Goal: Task Accomplishment & Management: Complete application form

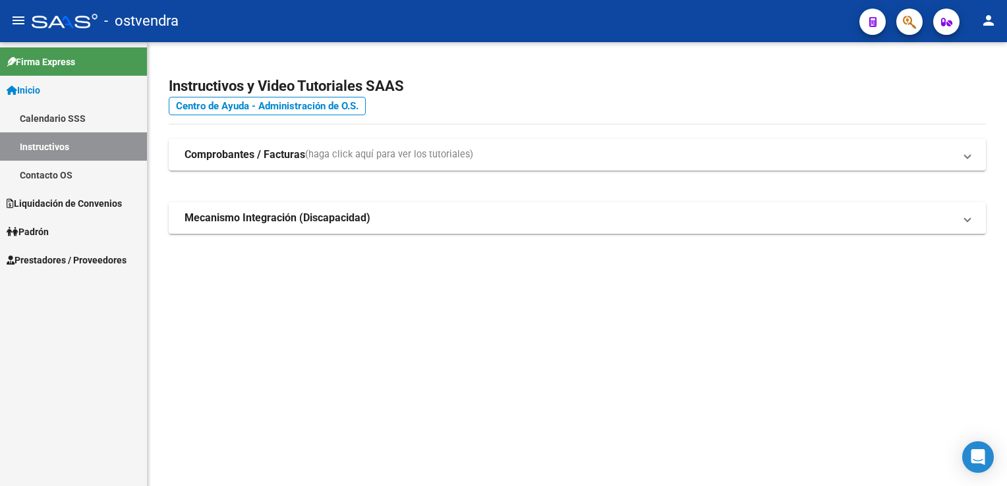
click at [46, 147] on link "Instructivos" at bounding box center [73, 146] width 147 height 28
click at [253, 157] on strong "Comprobantes / Facturas" at bounding box center [244, 155] width 121 height 14
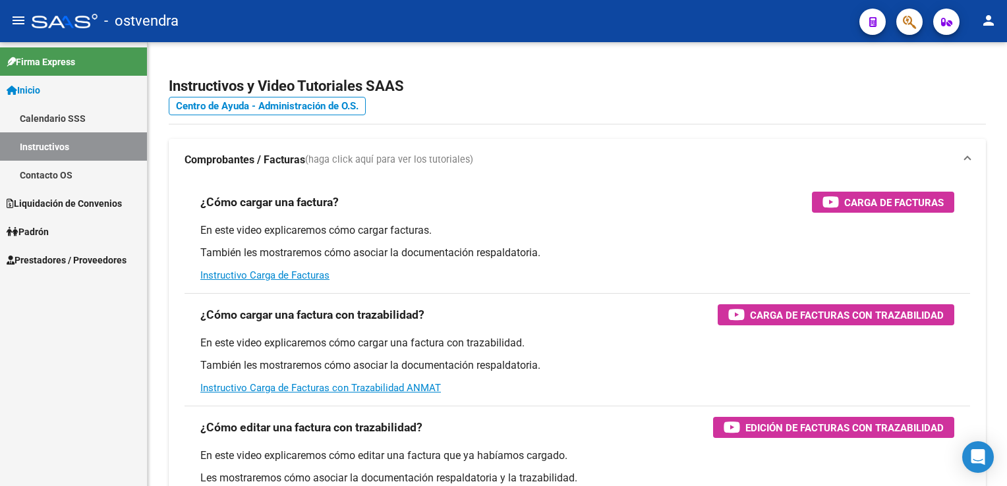
click at [63, 256] on span "Prestadores / Proveedores" at bounding box center [67, 260] width 120 height 14
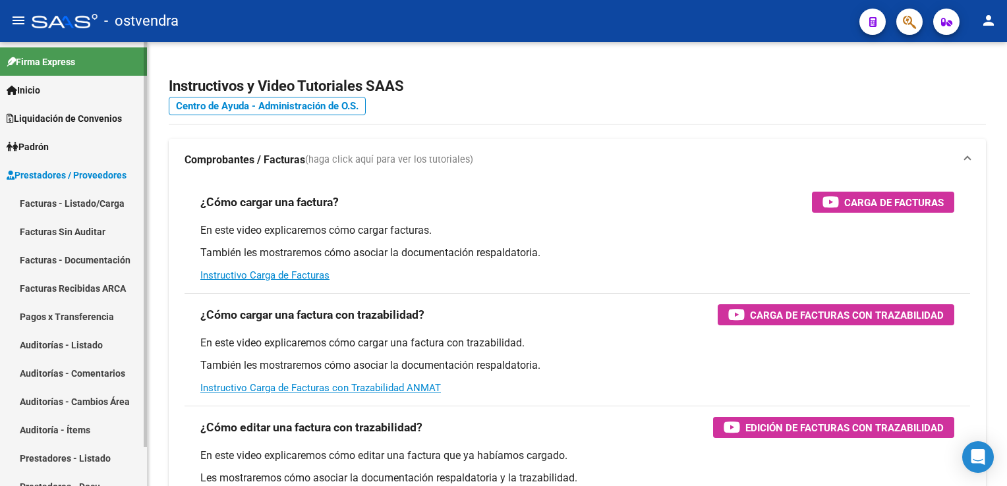
click at [86, 202] on link "Facturas - Listado/Carga" at bounding box center [73, 203] width 147 height 28
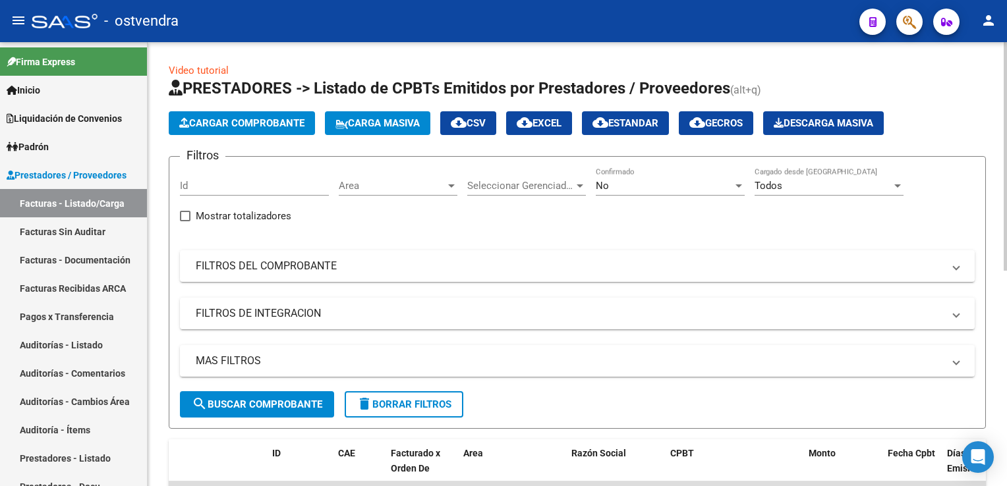
click at [260, 123] on span "Cargar Comprobante" at bounding box center [241, 123] width 125 height 12
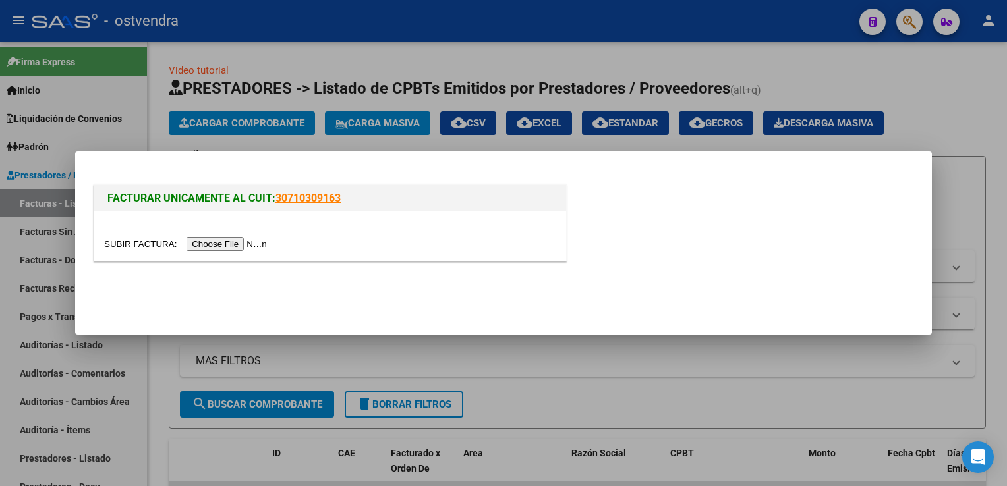
click at [230, 237] on input "file" at bounding box center [187, 244] width 167 height 14
click at [215, 241] on input "file" at bounding box center [187, 244] width 167 height 14
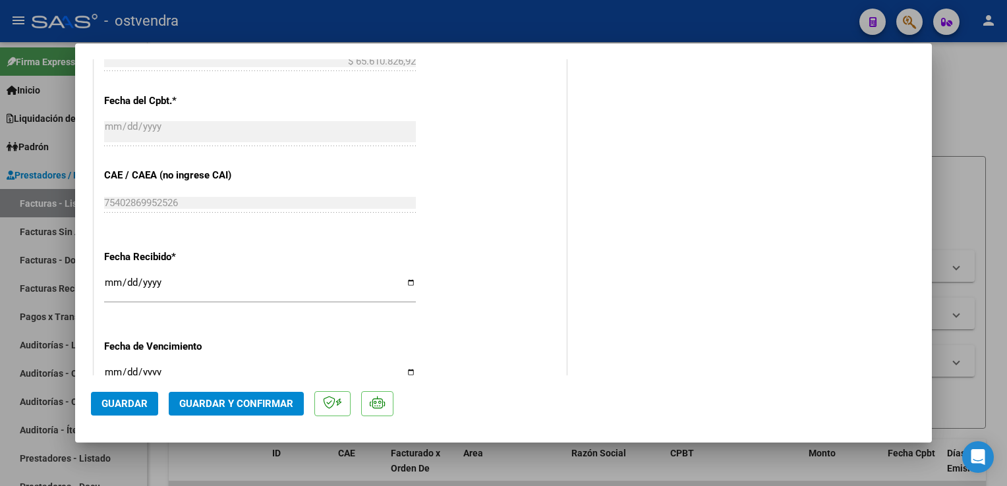
scroll to position [725, 0]
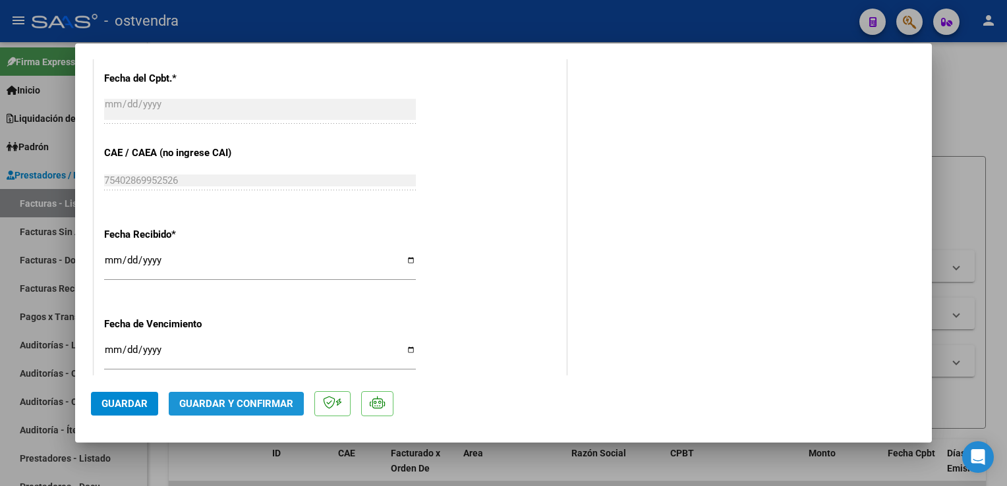
click at [235, 407] on span "Guardar y Confirmar" at bounding box center [236, 404] width 114 height 12
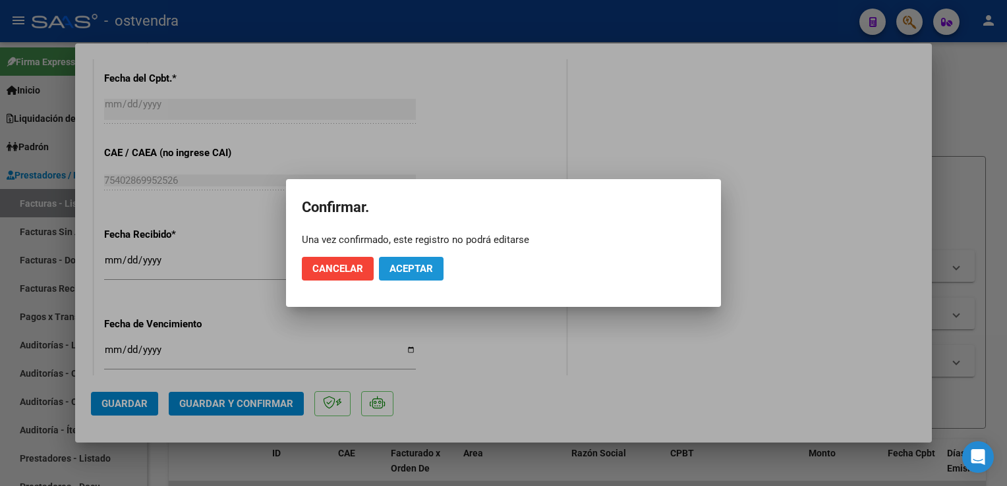
click at [419, 263] on span "Aceptar" at bounding box center [410, 269] width 43 height 12
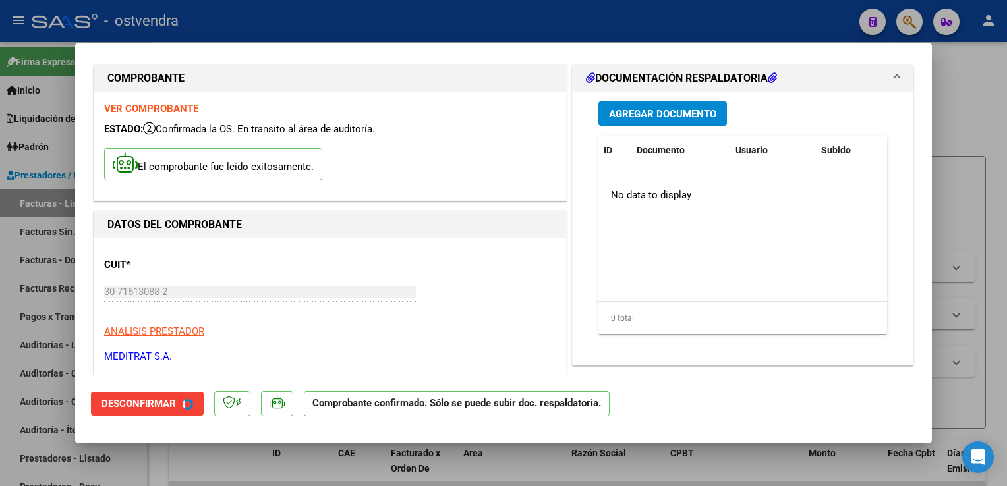
scroll to position [0, 0]
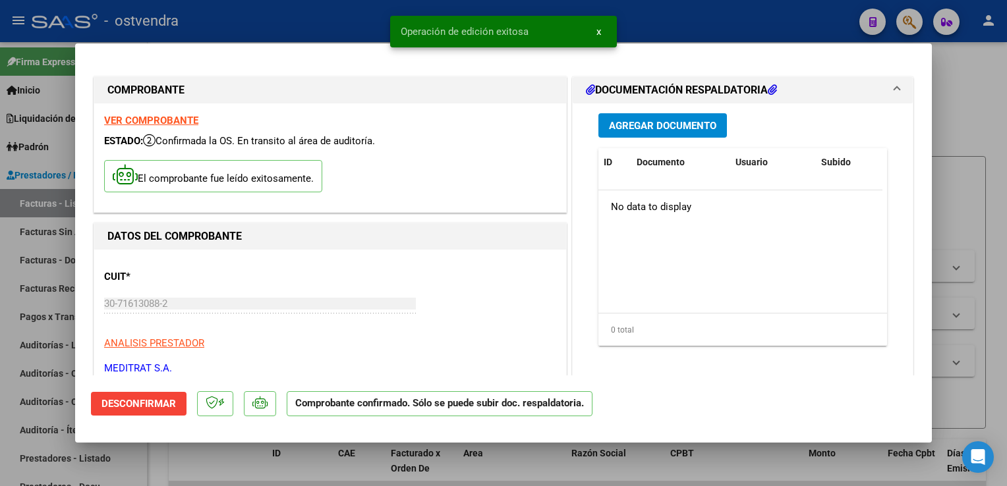
click at [972, 110] on div at bounding box center [503, 243] width 1007 height 486
type input "$ 0,00"
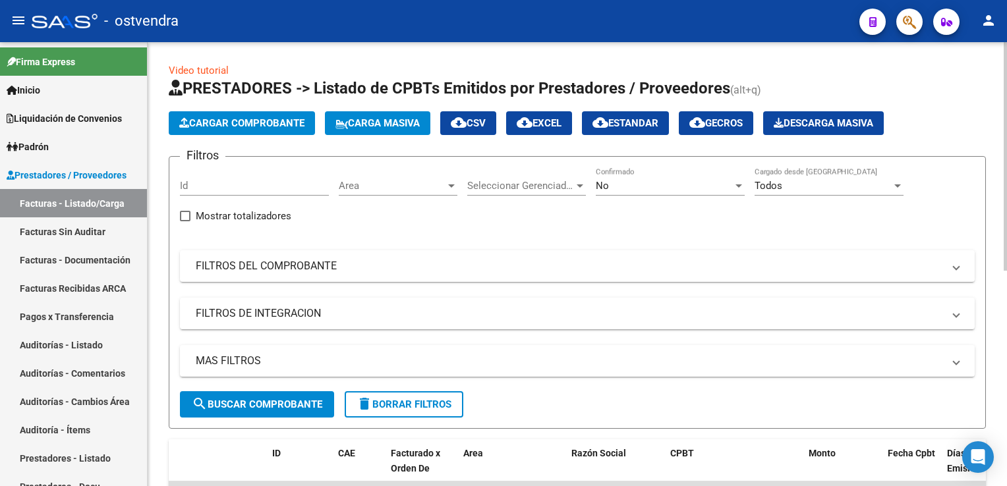
click at [245, 121] on span "Cargar Comprobante" at bounding box center [241, 123] width 125 height 12
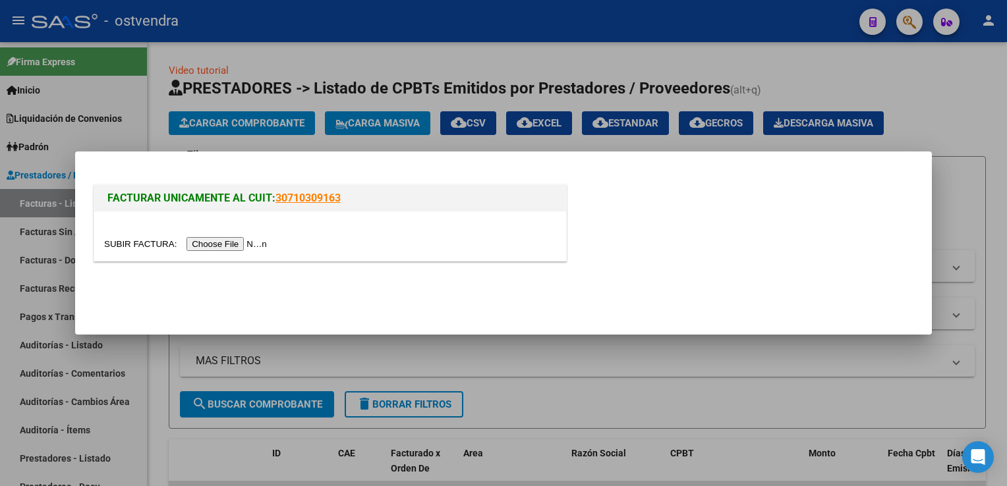
click at [215, 246] on input "file" at bounding box center [187, 244] width 167 height 14
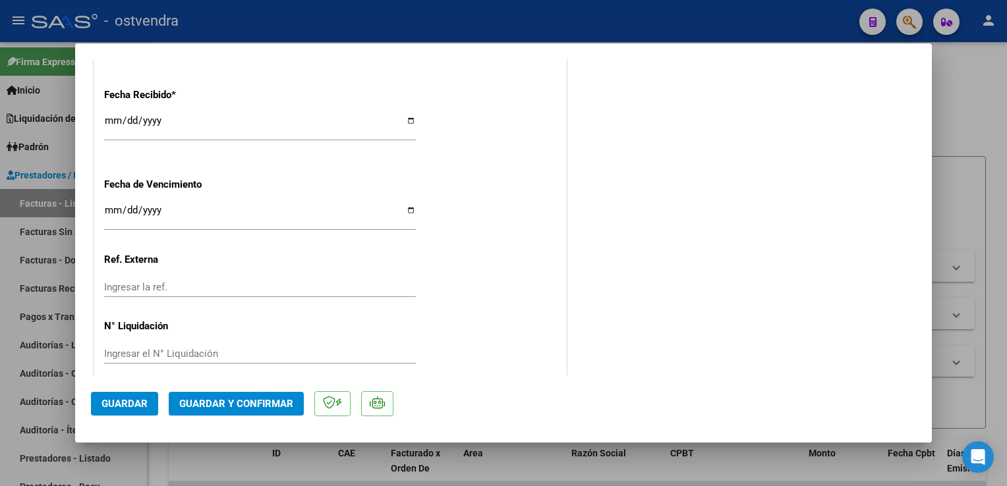
scroll to position [878, 0]
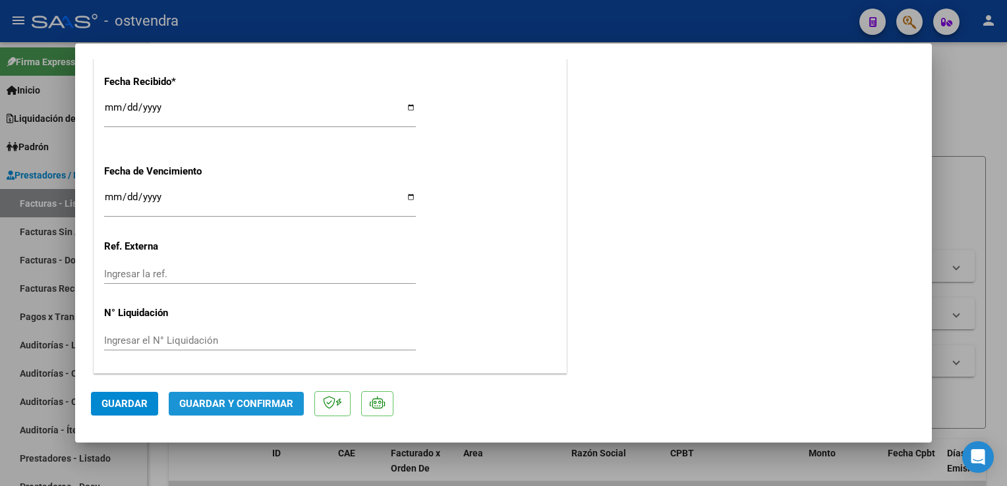
click at [235, 401] on span "Guardar y Confirmar" at bounding box center [236, 404] width 114 height 12
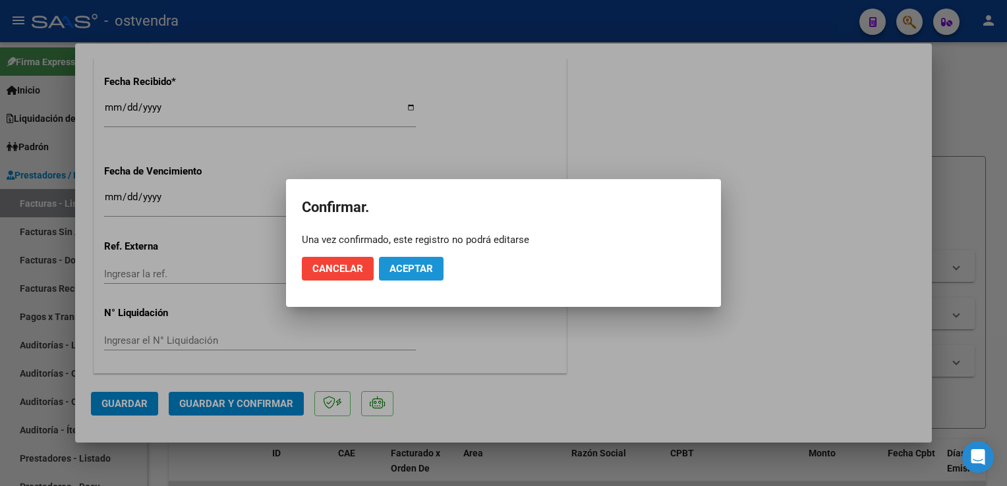
click at [416, 273] on span "Aceptar" at bounding box center [410, 269] width 43 height 12
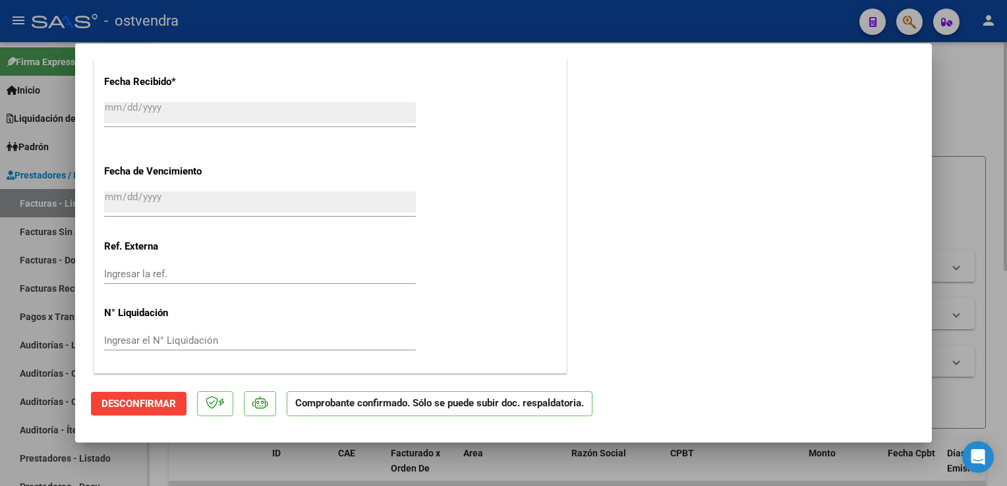
type input "$ 0,00"
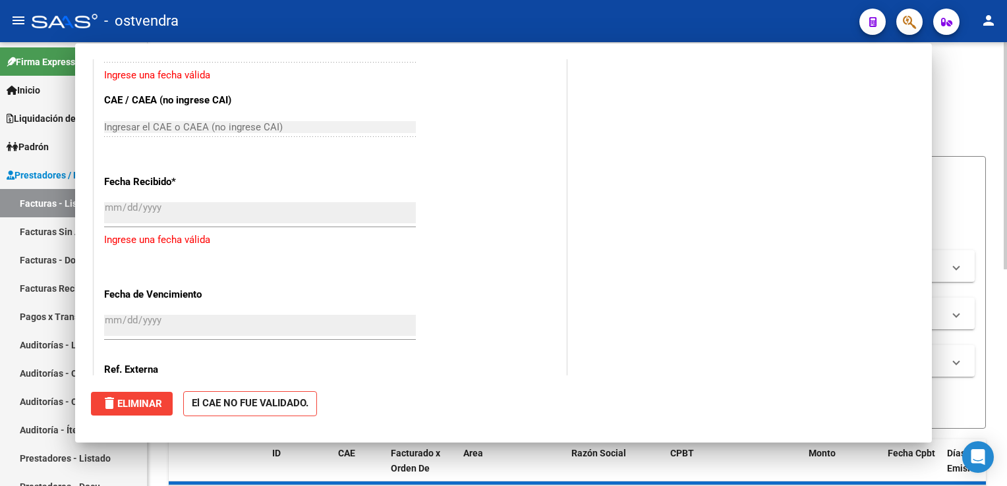
scroll to position [977, 0]
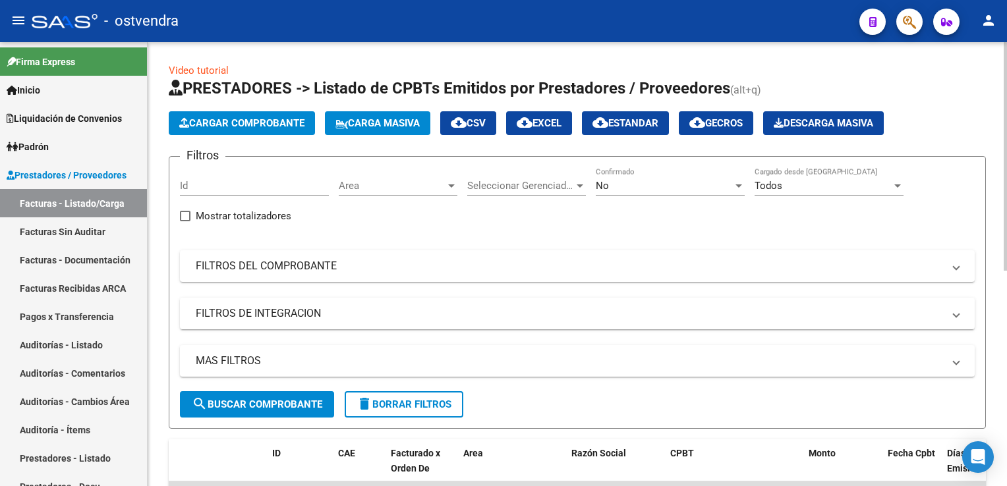
click at [215, 126] on span "Cargar Comprobante" at bounding box center [241, 123] width 125 height 12
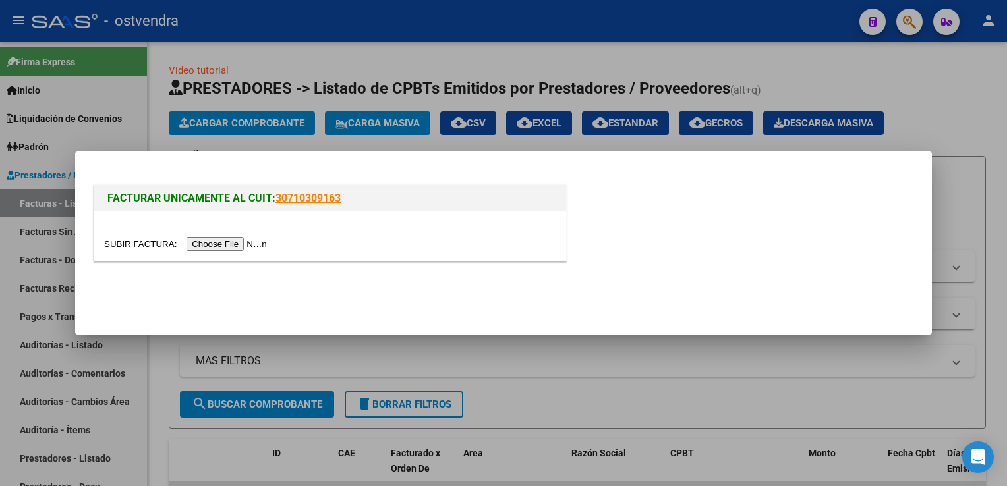
click at [208, 252] on div at bounding box center [330, 235] width 472 height 49
click at [211, 240] on input "file" at bounding box center [187, 244] width 167 height 14
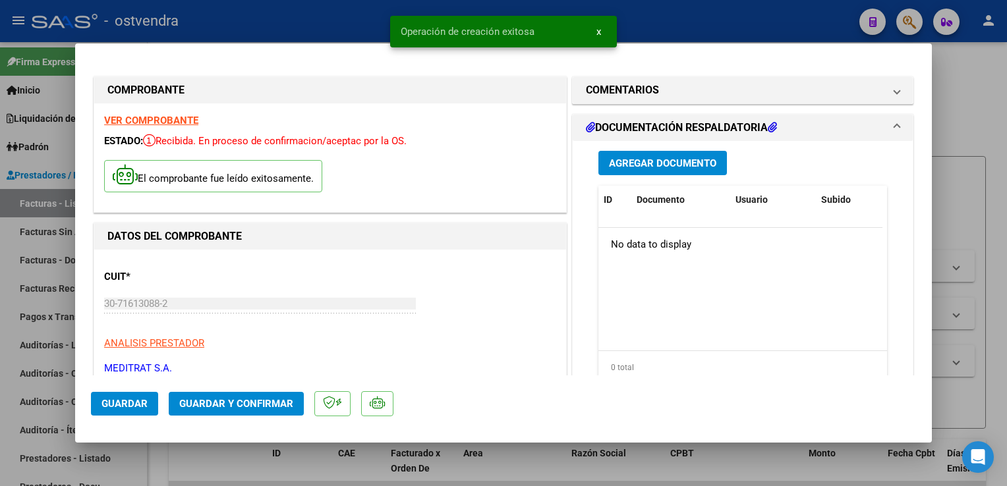
click at [240, 407] on span "Guardar y Confirmar" at bounding box center [236, 404] width 114 height 12
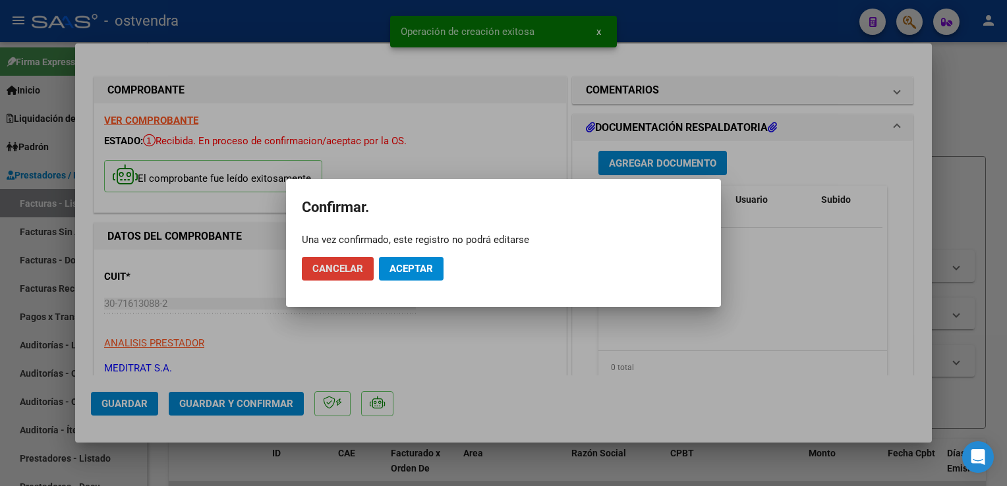
click at [408, 260] on button "Aceptar" at bounding box center [411, 269] width 65 height 24
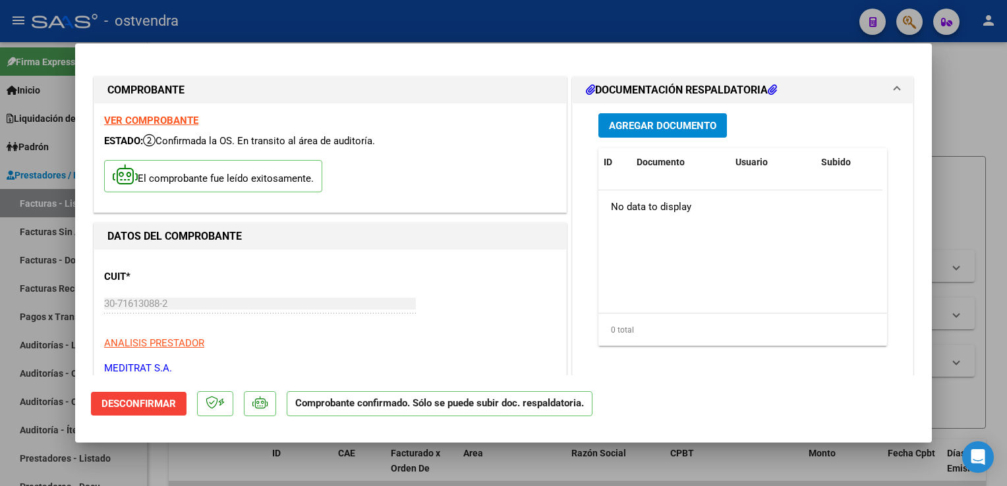
click at [948, 136] on div at bounding box center [503, 243] width 1007 height 486
type input "$ 0,00"
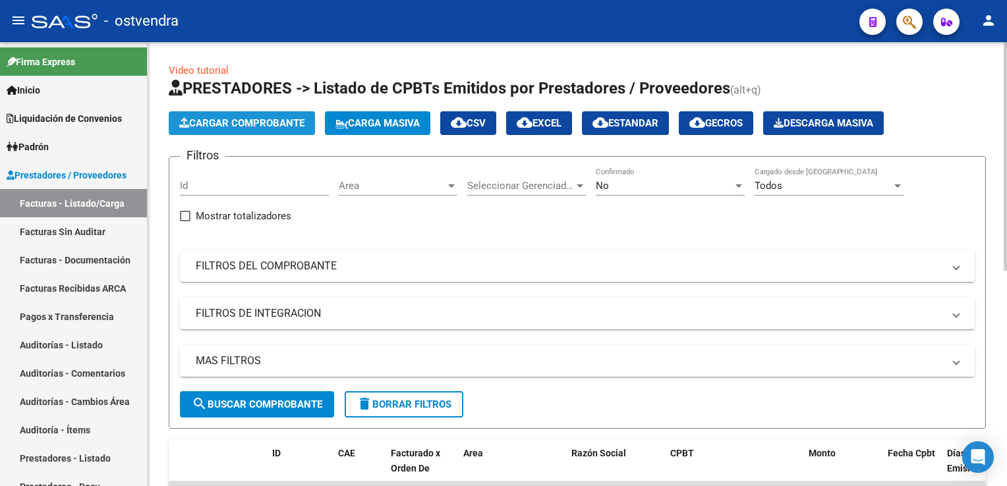
click at [225, 123] on span "Cargar Comprobante" at bounding box center [241, 123] width 125 height 12
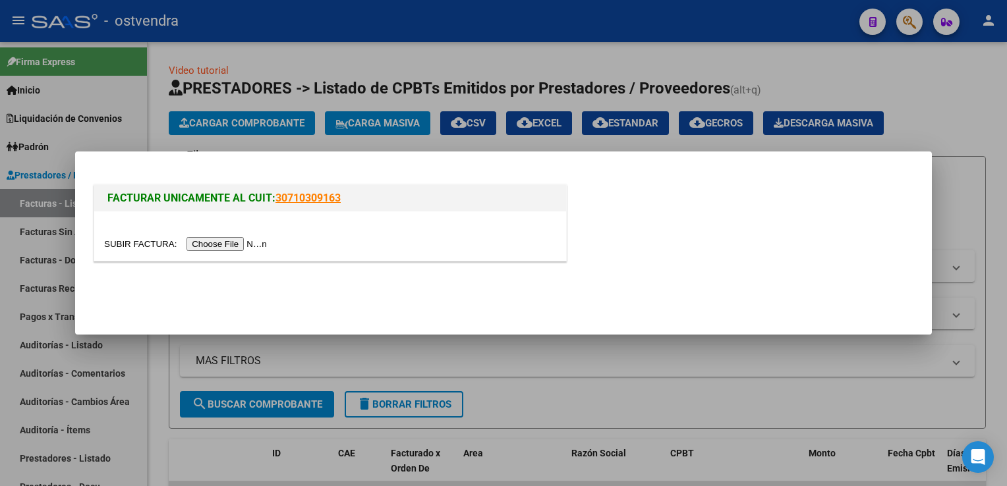
click at [219, 245] on input "file" at bounding box center [187, 244] width 167 height 14
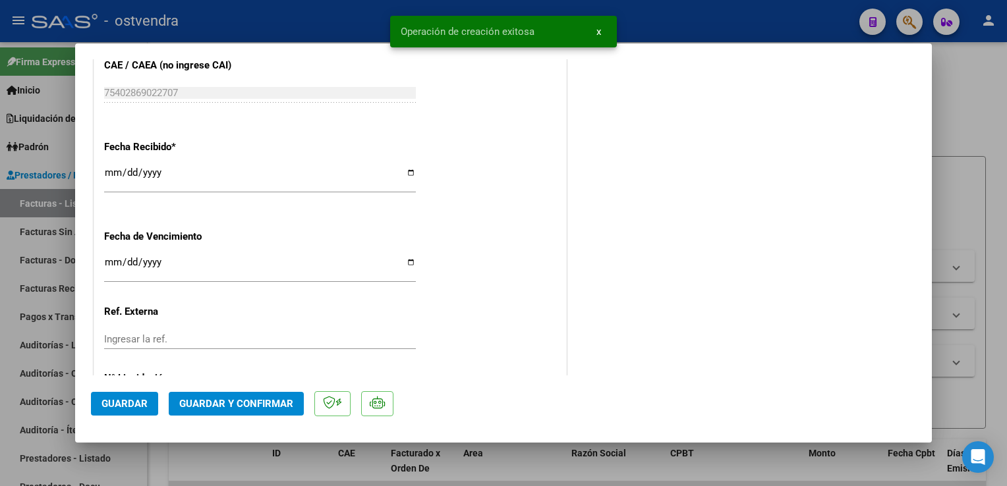
scroll to position [878, 0]
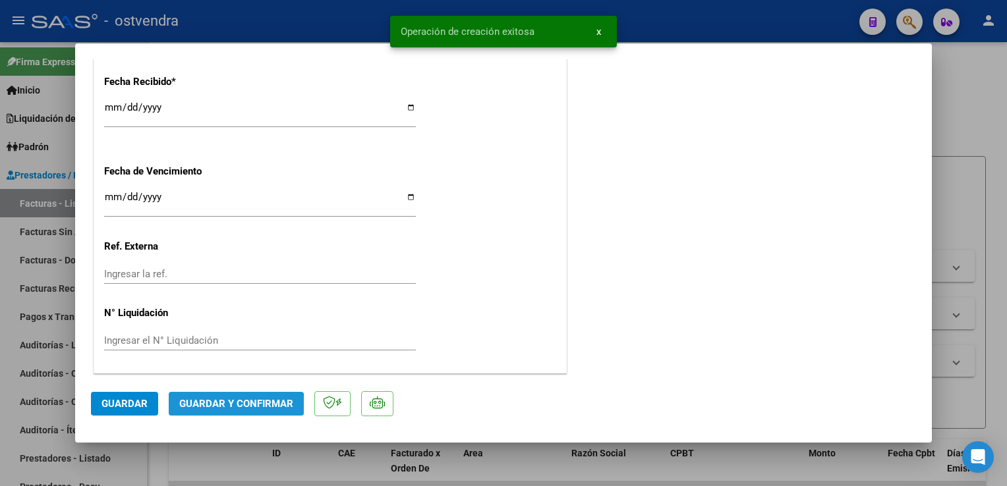
click at [227, 408] on span "Guardar y Confirmar" at bounding box center [236, 404] width 114 height 12
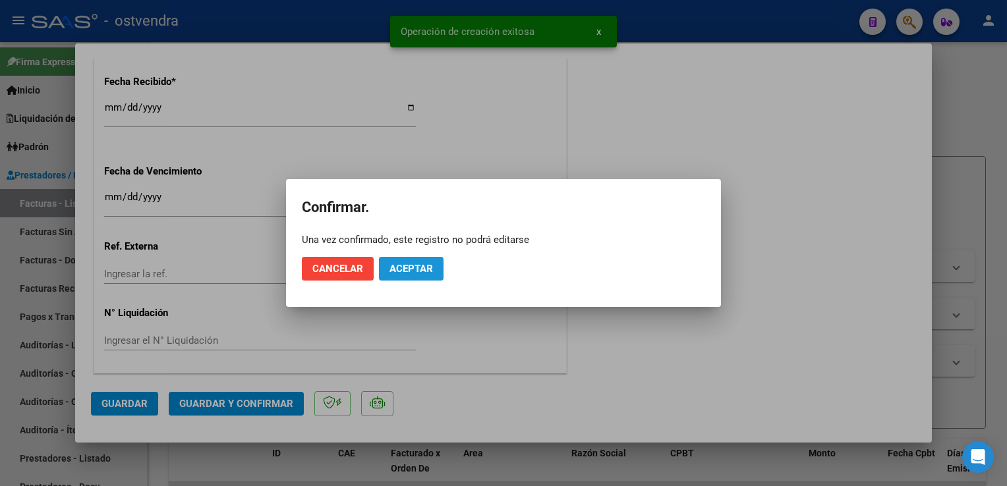
click at [418, 271] on span "Aceptar" at bounding box center [410, 269] width 43 height 12
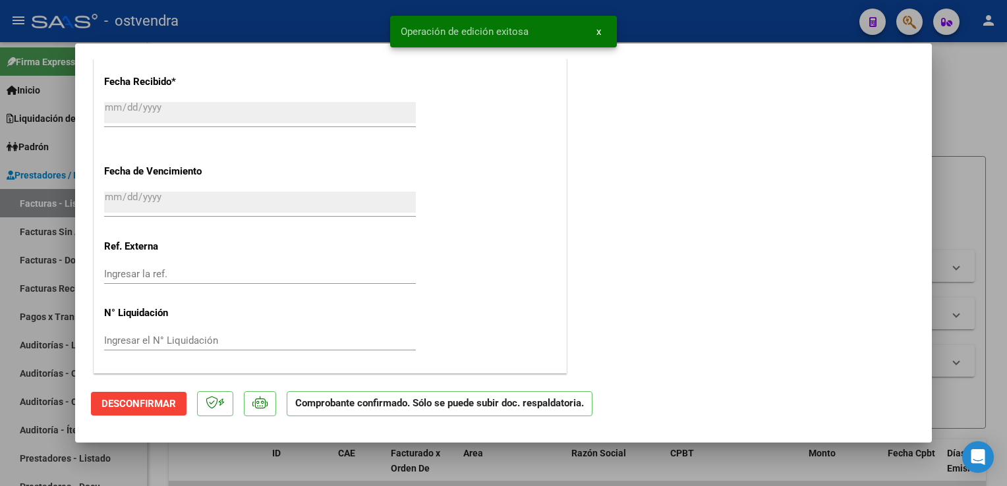
type input "$ 0,00"
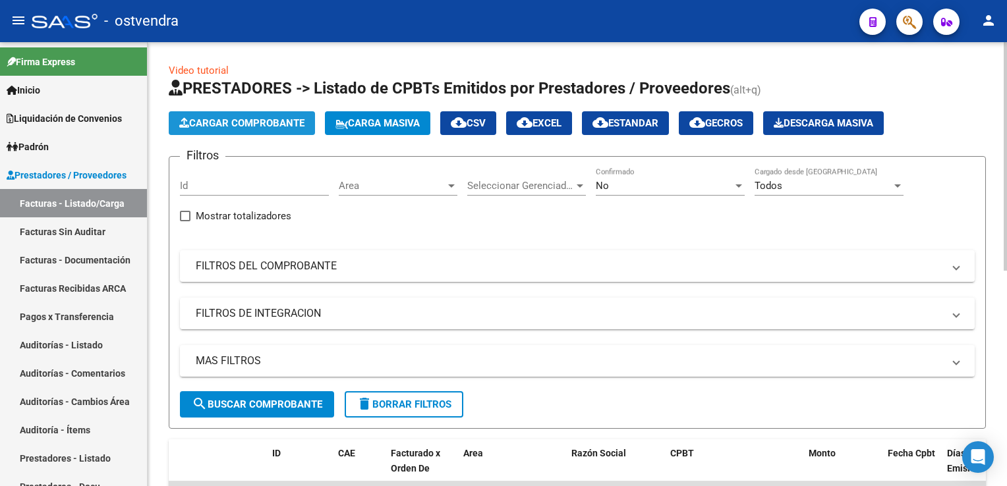
click at [266, 127] on span "Cargar Comprobante" at bounding box center [241, 123] width 125 height 12
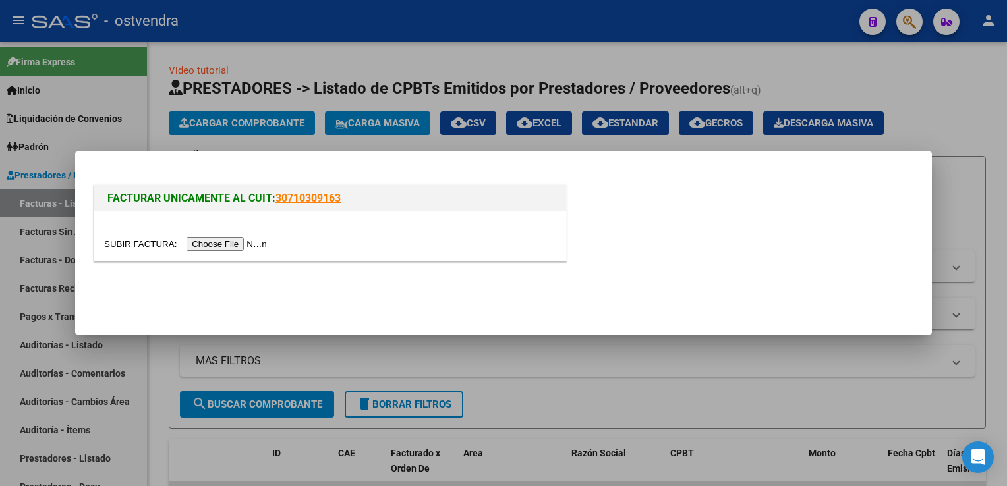
click at [219, 243] on input "file" at bounding box center [187, 244] width 167 height 14
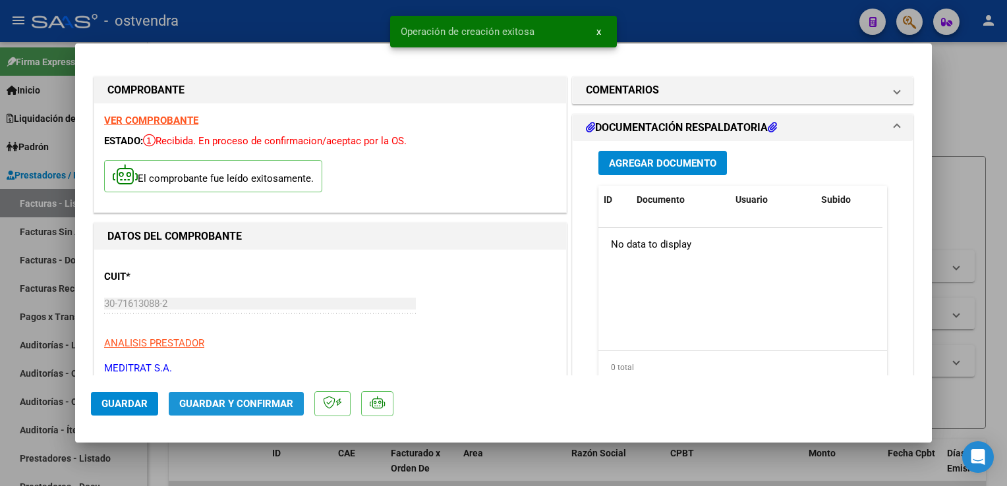
click at [237, 408] on span "Guardar y Confirmar" at bounding box center [236, 404] width 114 height 12
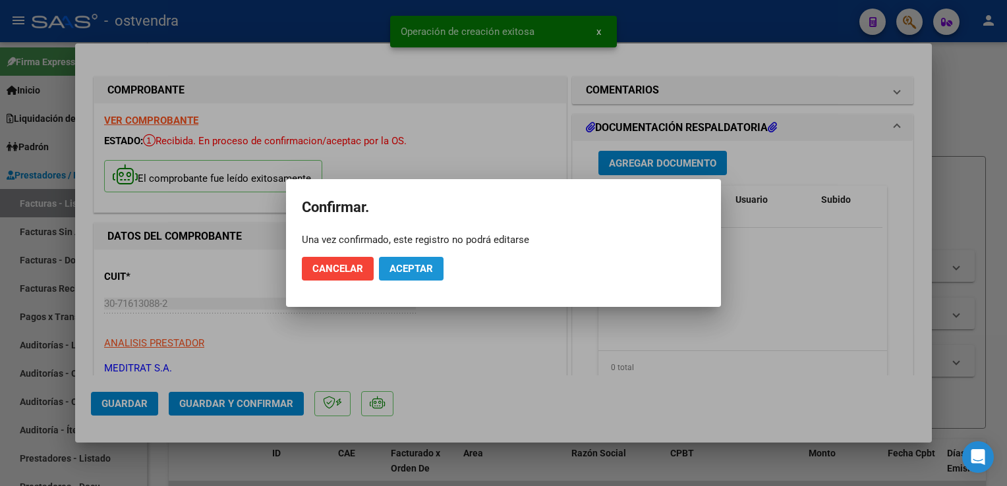
click at [410, 275] on button "Aceptar" at bounding box center [411, 269] width 65 height 24
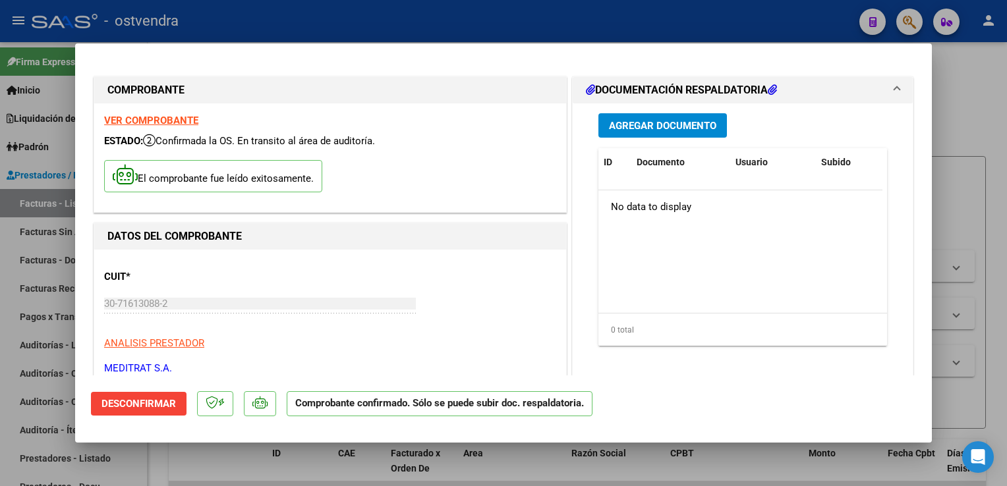
type input "$ 0,00"
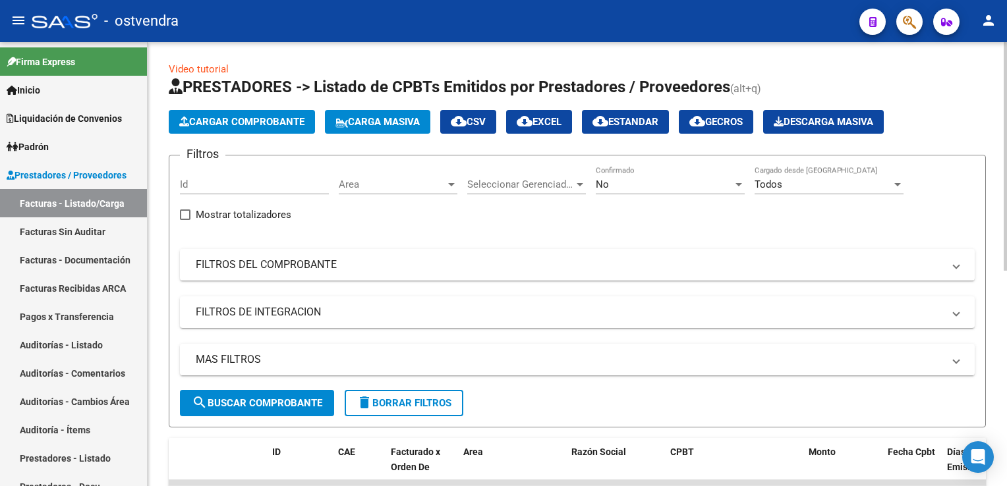
scroll to position [0, 0]
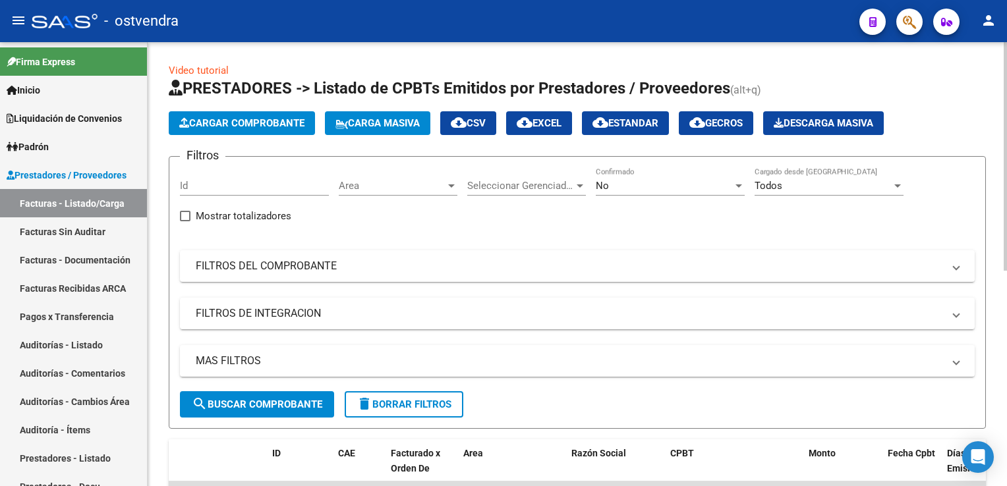
click at [513, 183] on span "Seleccionar Gerenciador" at bounding box center [520, 186] width 107 height 12
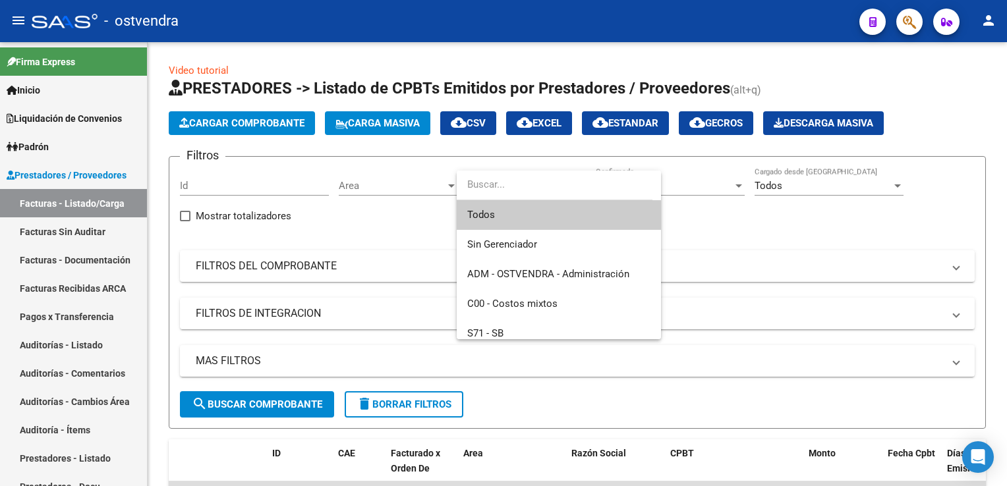
click at [379, 262] on div at bounding box center [503, 243] width 1007 height 486
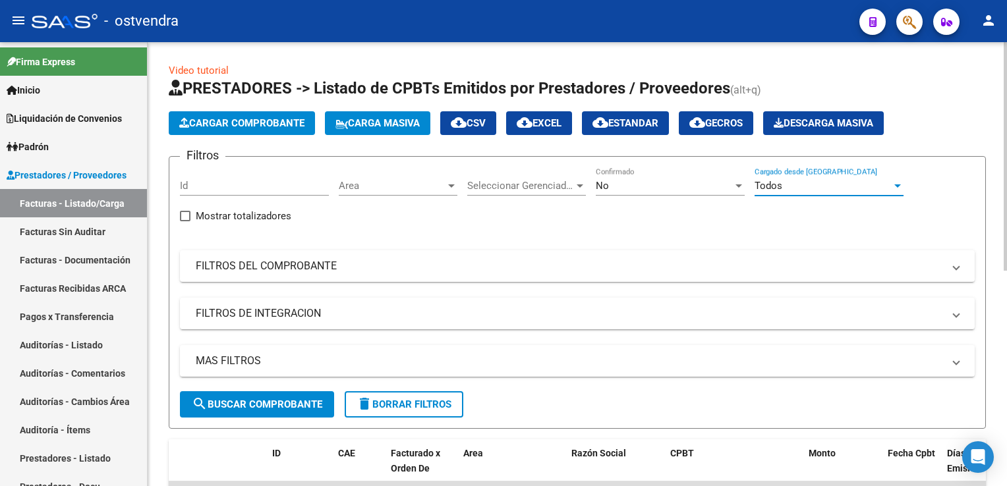
click at [808, 181] on div "Todos" at bounding box center [822, 186] width 137 height 12
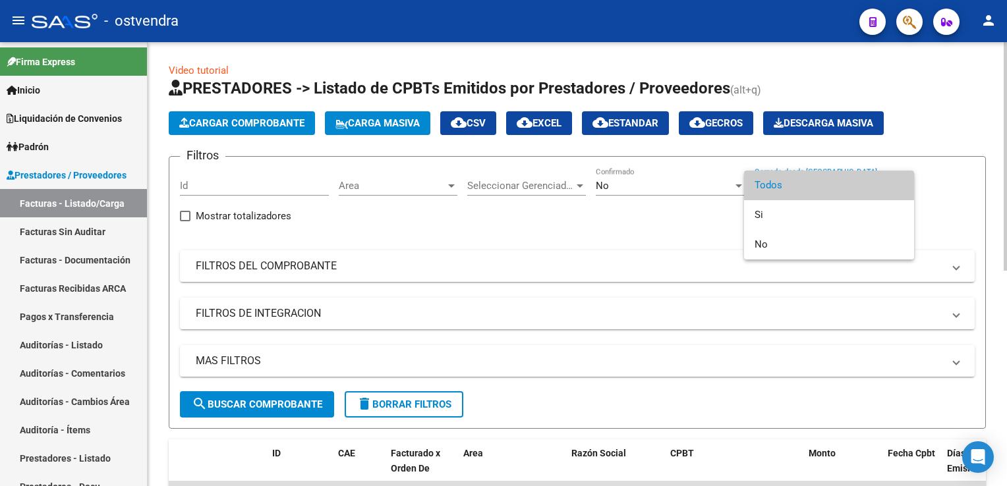
click at [808, 181] on span "Todos" at bounding box center [828, 186] width 149 height 30
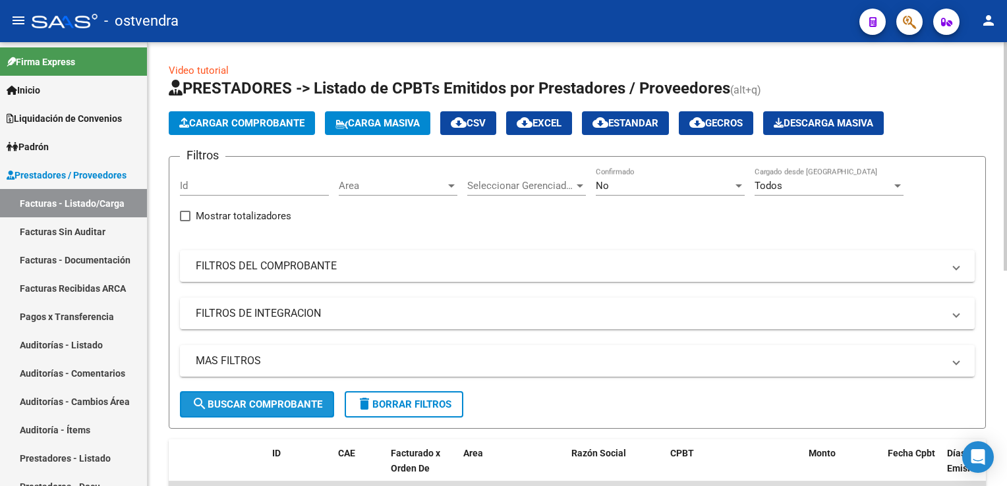
click at [277, 399] on span "search Buscar Comprobante" at bounding box center [257, 405] width 130 height 12
click at [514, 182] on span "Seleccionar Gerenciador" at bounding box center [520, 186] width 107 height 12
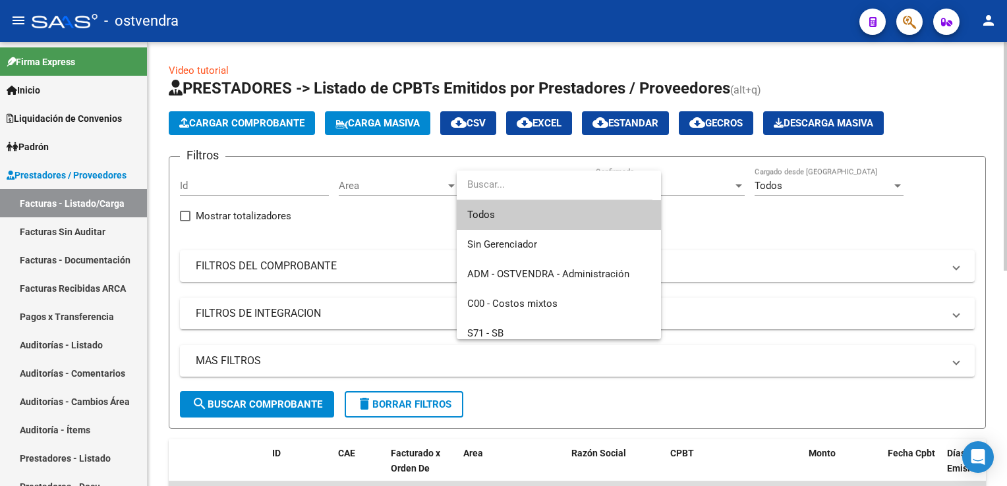
drag, startPoint x: 514, startPoint y: 182, endPoint x: 520, endPoint y: 181, distance: 6.6
click at [515, 182] on input "dropdown search" at bounding box center [555, 185] width 196 height 30
click at [255, 270] on div at bounding box center [503, 243] width 1007 height 486
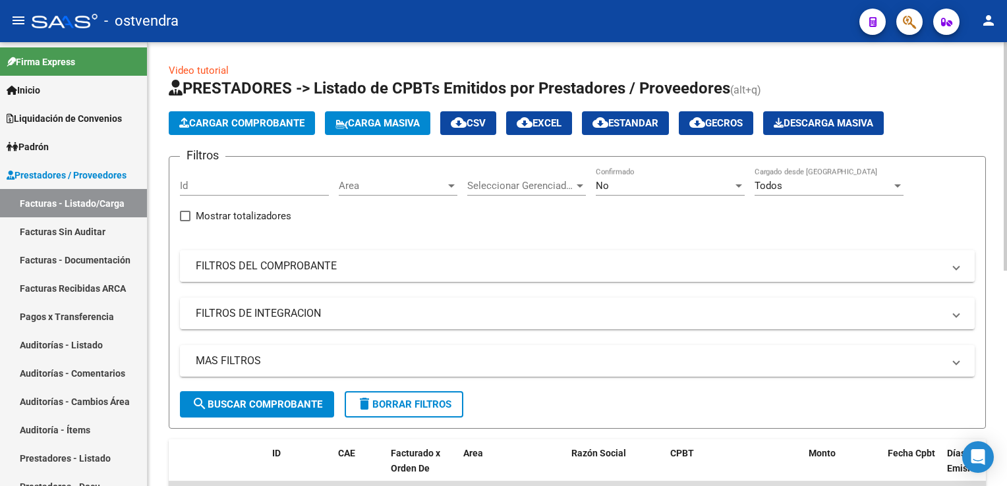
click at [256, 267] on mat-panel-title "FILTROS DEL COMPROBANTE" at bounding box center [569, 266] width 747 height 14
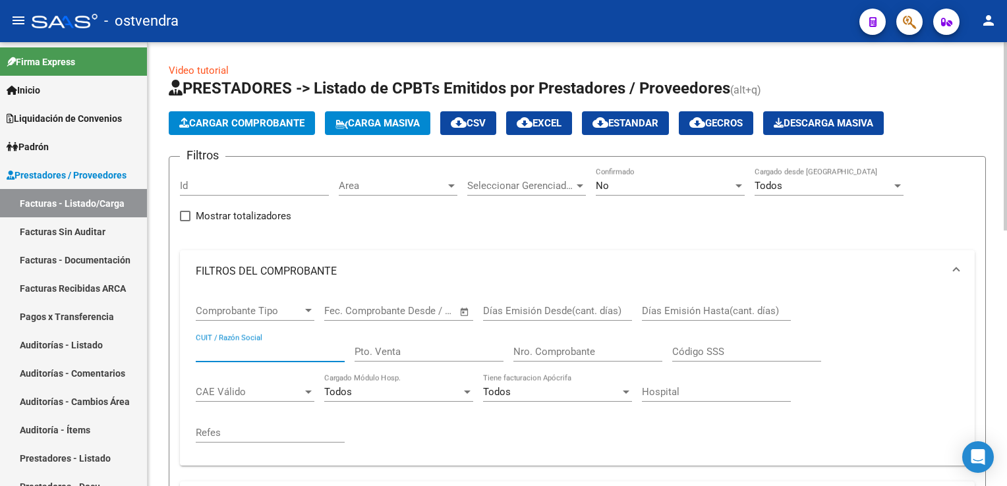
click at [227, 354] on input "CUIT / Razón Social" at bounding box center [270, 352] width 149 height 12
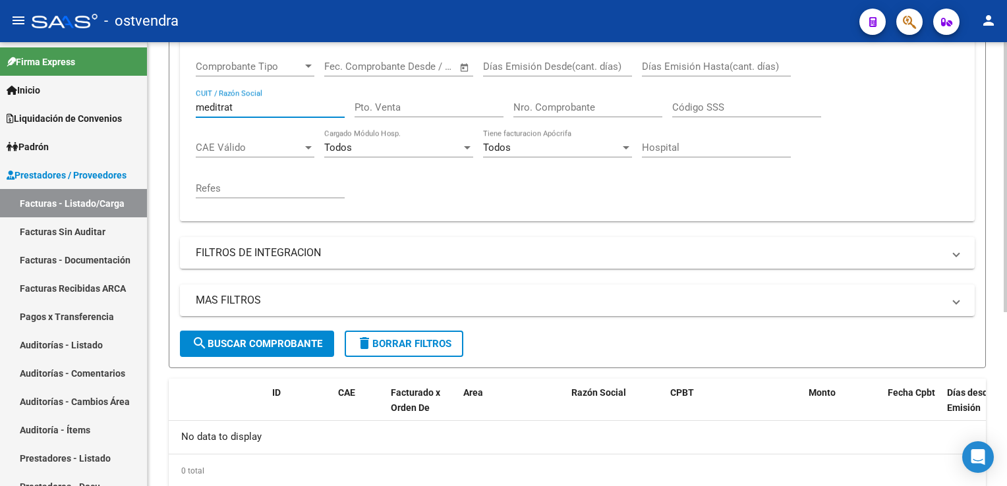
scroll to position [88, 0]
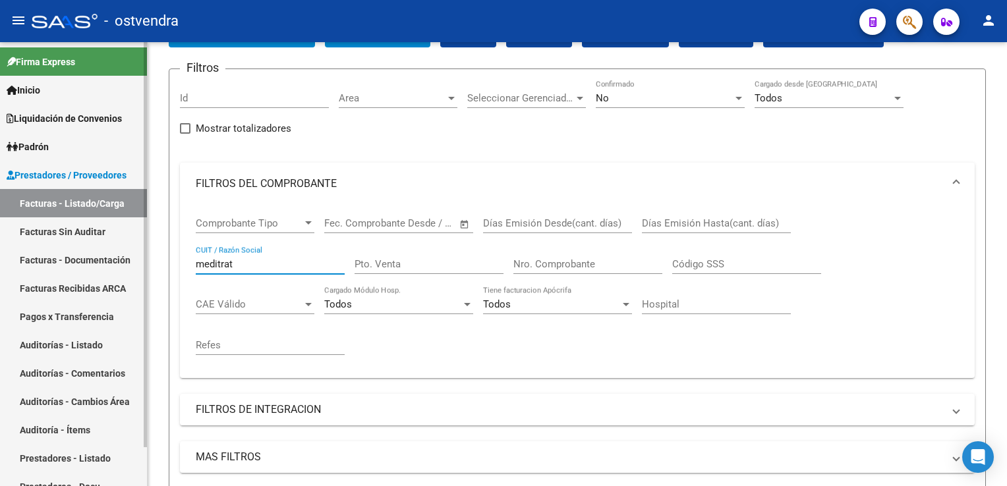
type input "meditrat"
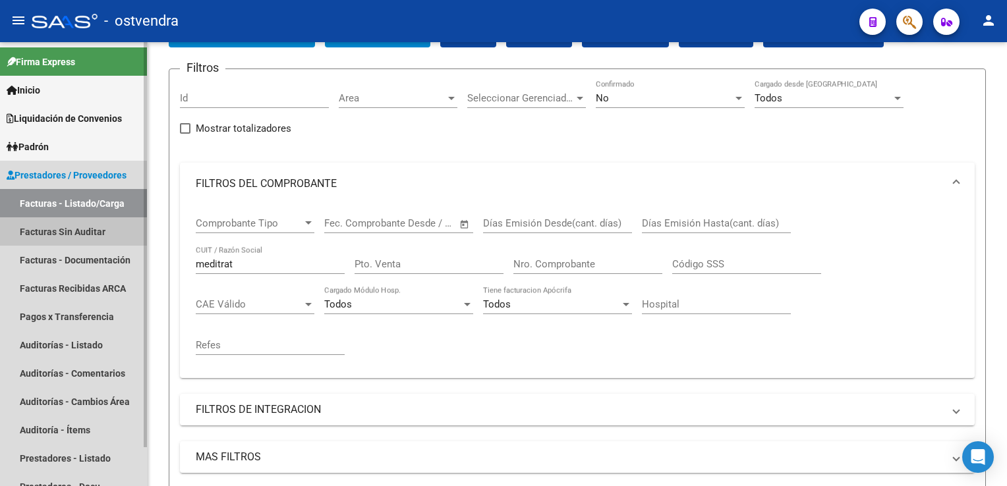
click at [69, 233] on link "Facturas Sin Auditar" at bounding box center [73, 231] width 147 height 28
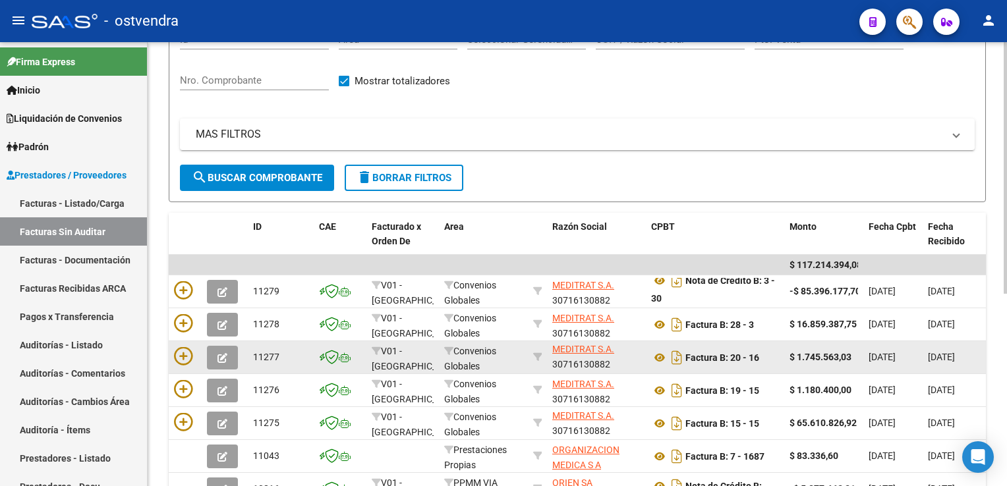
scroll to position [2, 0]
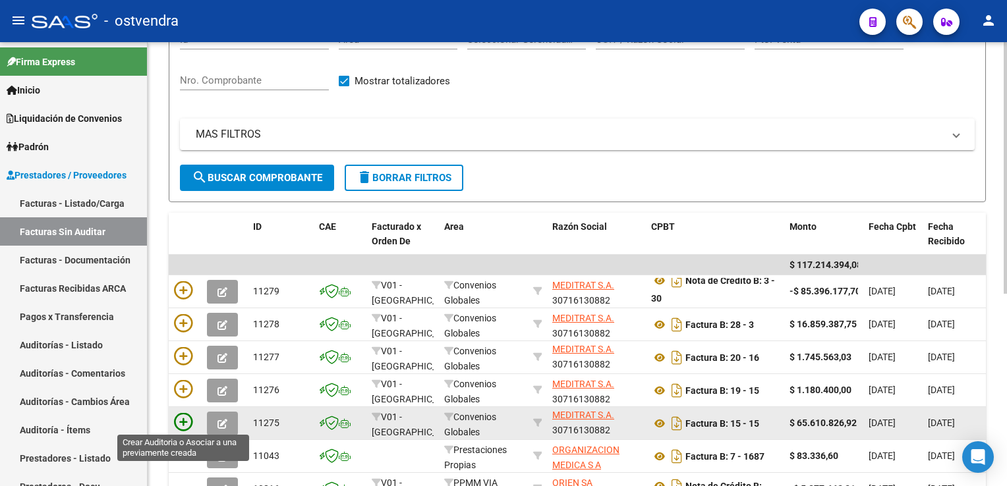
click at [186, 422] on icon at bounding box center [183, 422] width 18 height 18
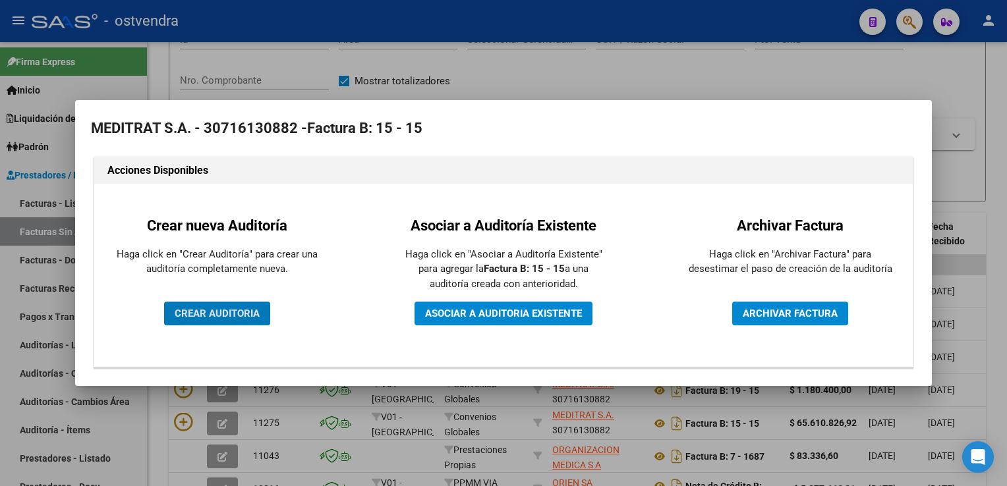
click at [231, 318] on span "CREAR AUDITORIA" at bounding box center [217, 314] width 85 height 12
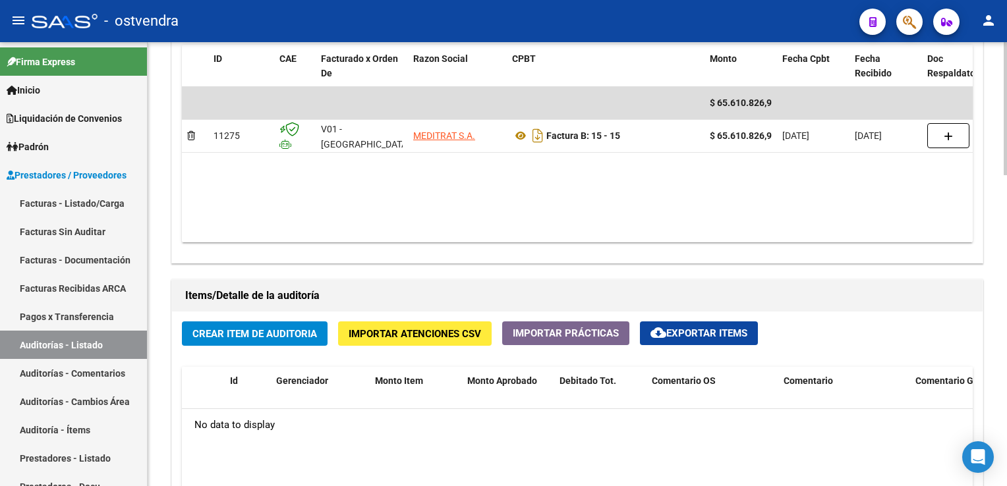
scroll to position [725, 0]
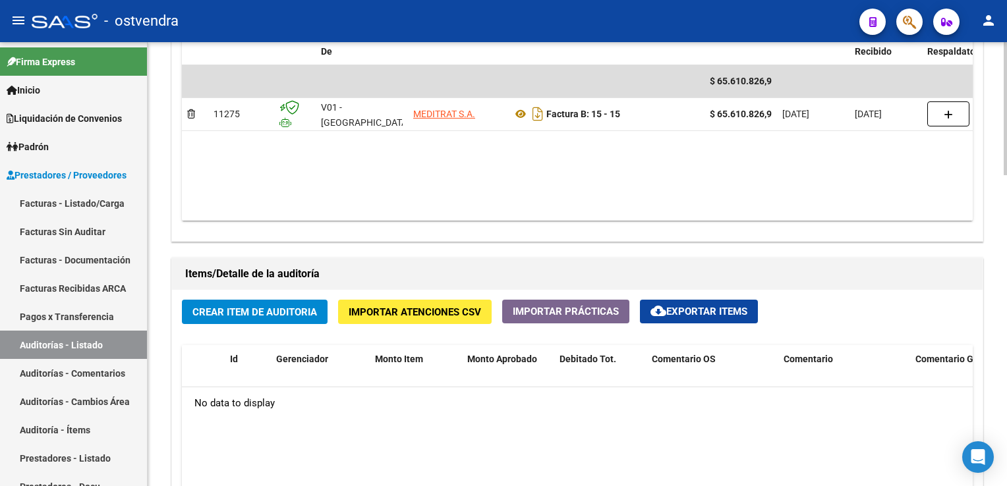
click at [287, 309] on span "Crear Item de Auditoria" at bounding box center [254, 312] width 125 height 12
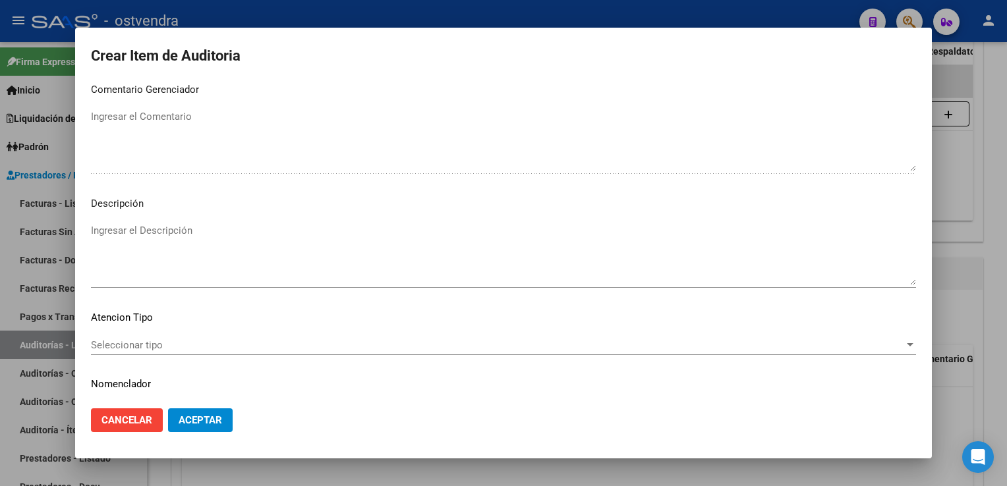
scroll to position [791, 0]
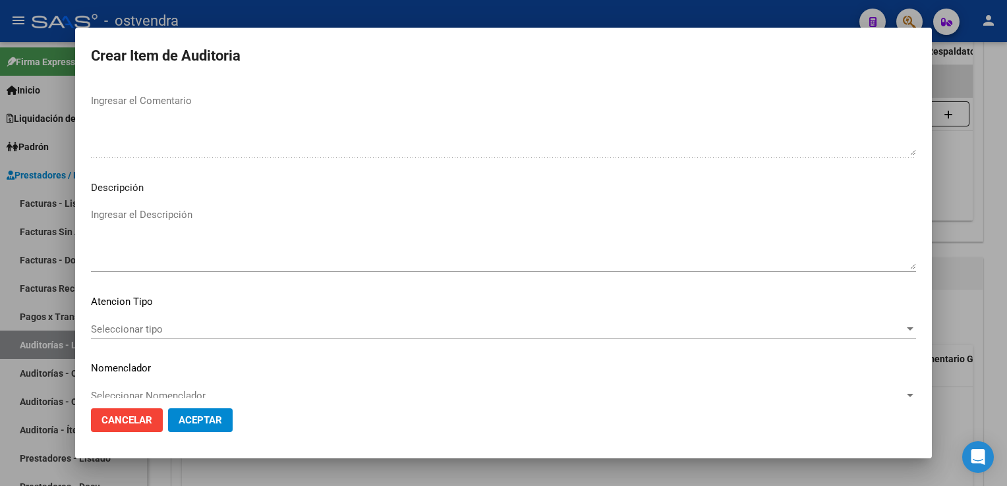
click at [199, 414] on span "Aceptar" at bounding box center [200, 420] width 43 height 12
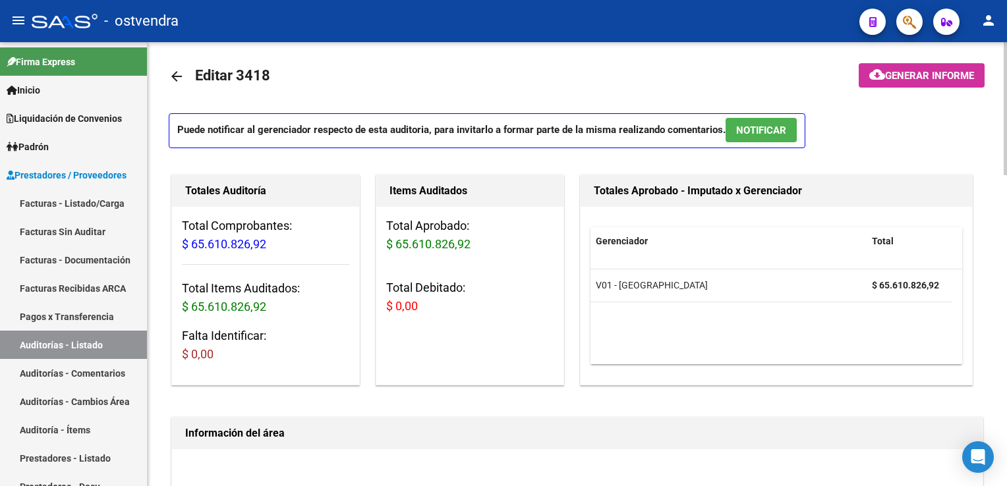
scroll to position [0, 0]
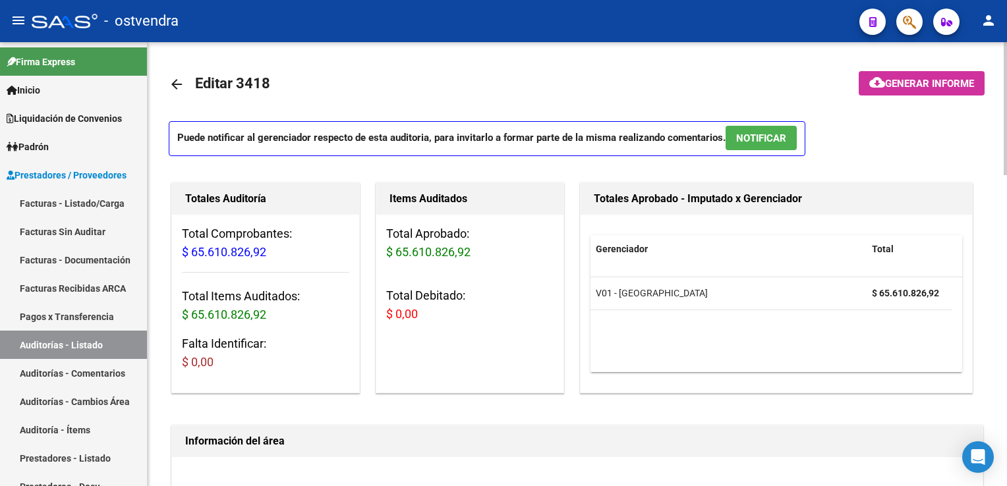
click at [182, 86] on mat-icon "arrow_back" at bounding box center [177, 84] width 16 height 16
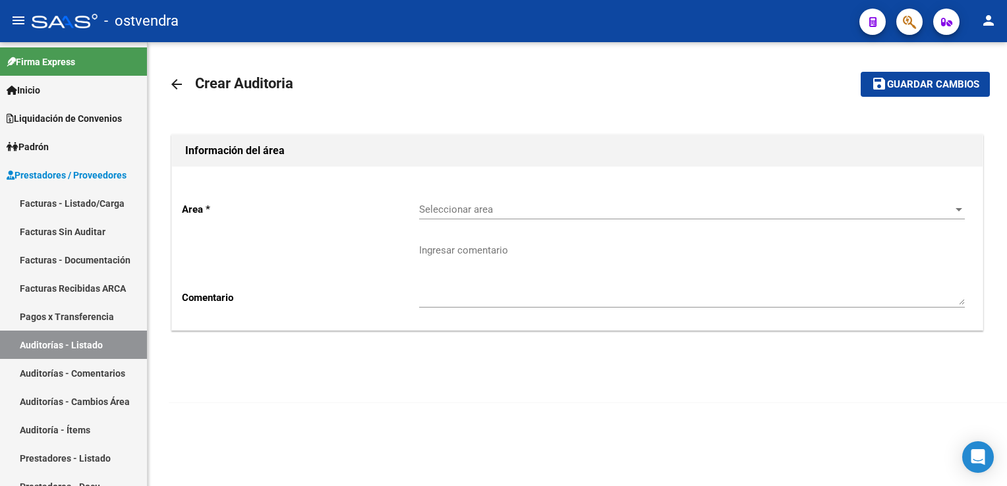
click at [182, 80] on mat-icon "arrow_back" at bounding box center [177, 84] width 16 height 16
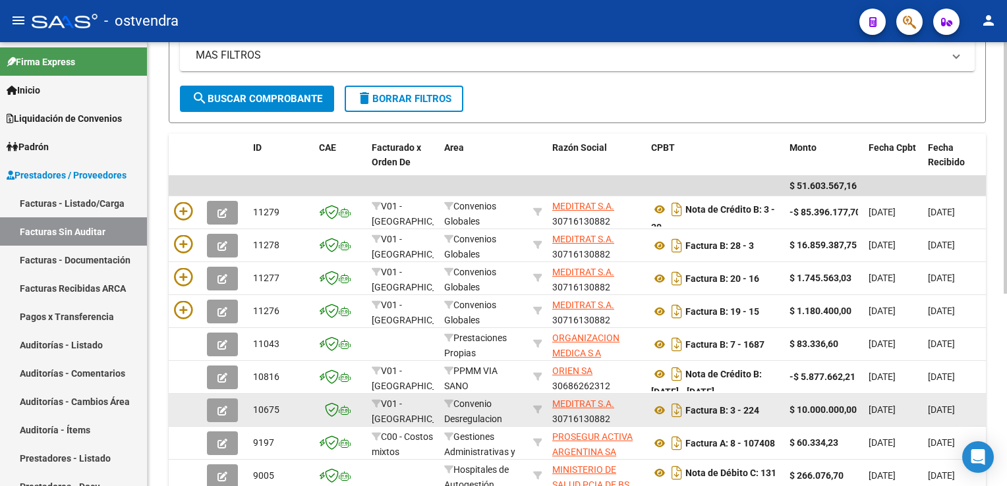
scroll to position [264, 0]
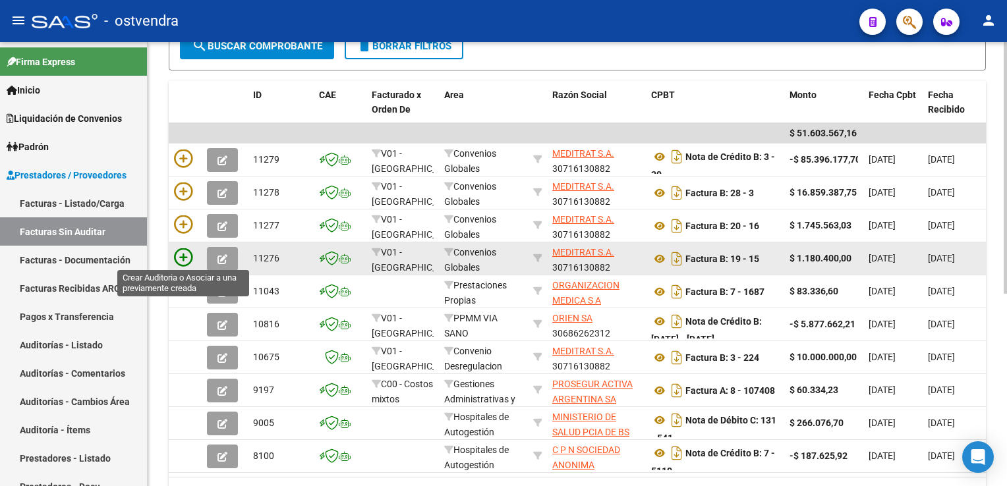
click at [182, 259] on icon at bounding box center [183, 257] width 18 height 18
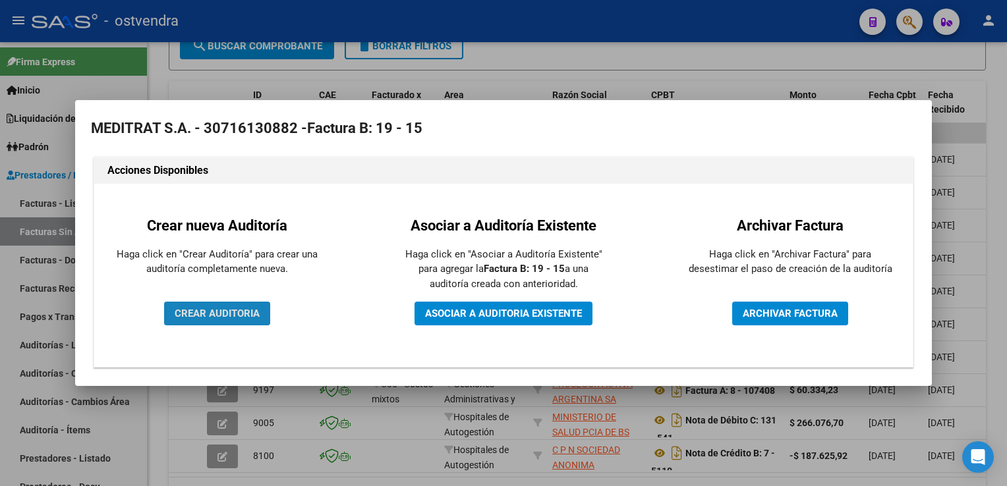
click at [240, 310] on span "CREAR AUDITORIA" at bounding box center [217, 314] width 85 height 12
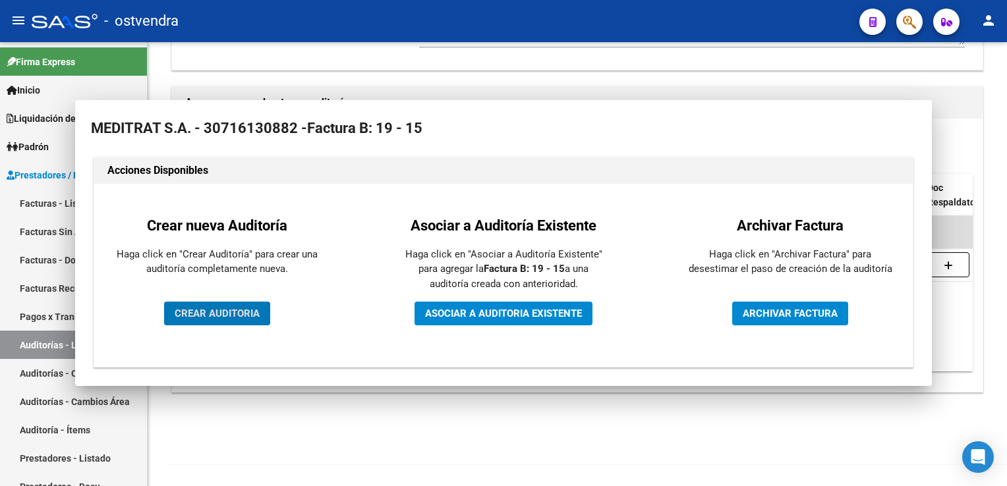
scroll to position [258, 0]
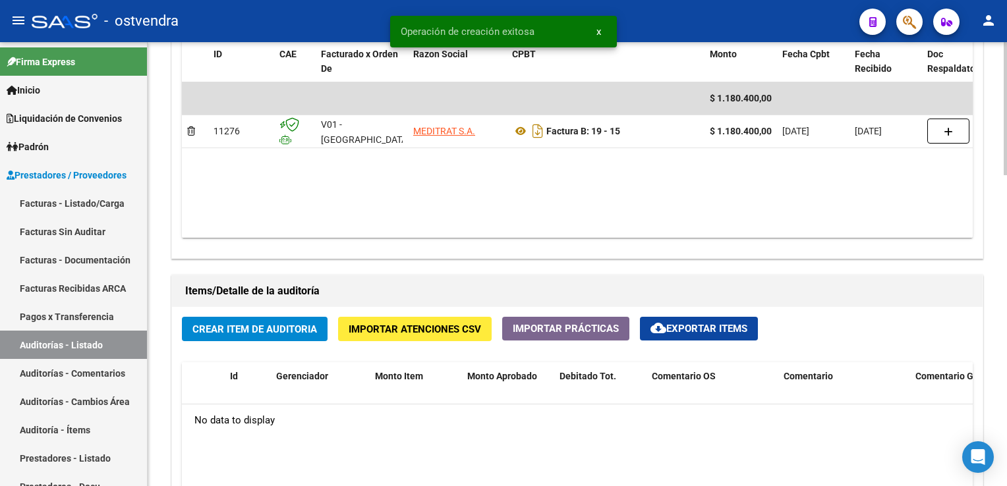
scroll to position [725, 0]
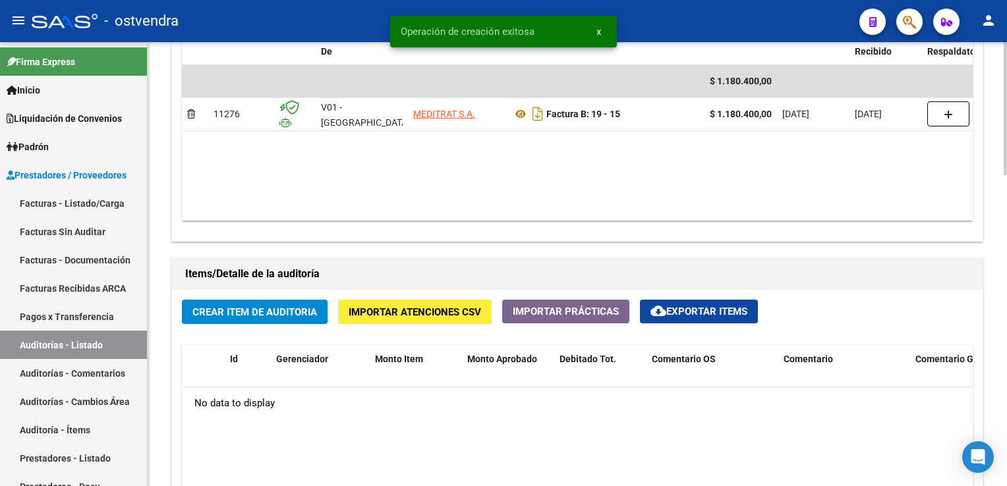
click at [250, 312] on span "Crear Item de Auditoria" at bounding box center [254, 312] width 125 height 12
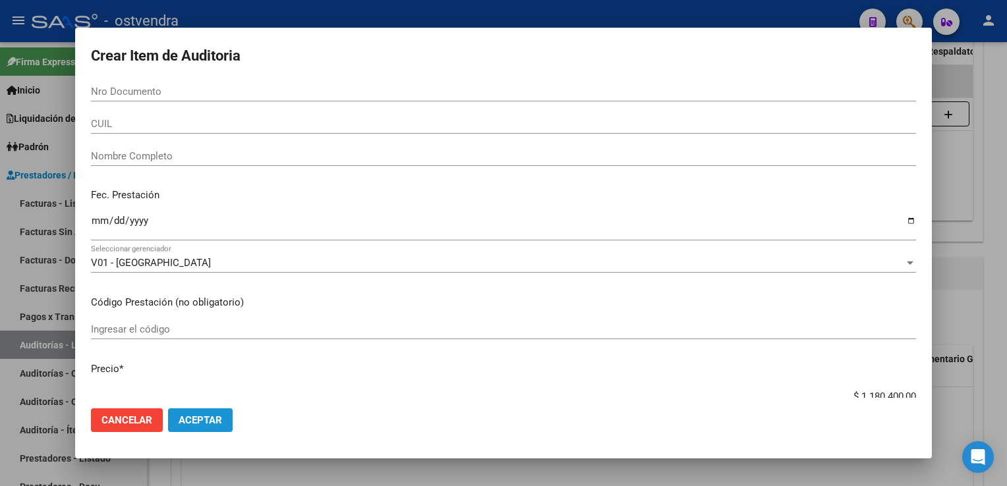
click at [206, 427] on button "Aceptar" at bounding box center [200, 420] width 65 height 24
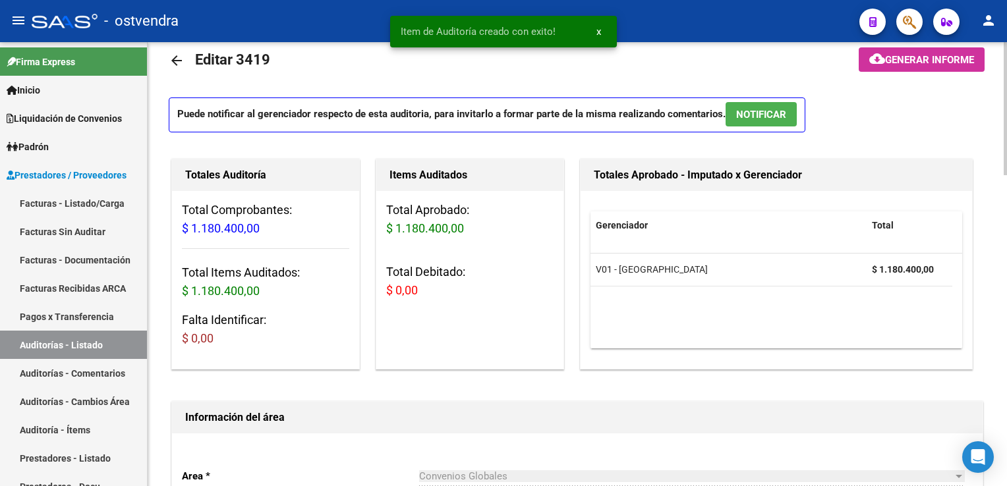
scroll to position [0, 0]
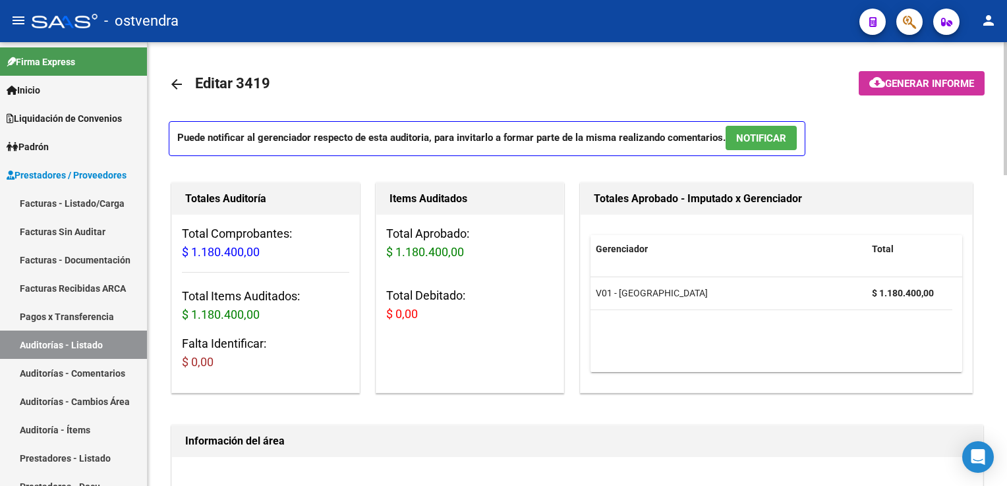
click at [174, 84] on mat-icon "arrow_back" at bounding box center [177, 84] width 16 height 16
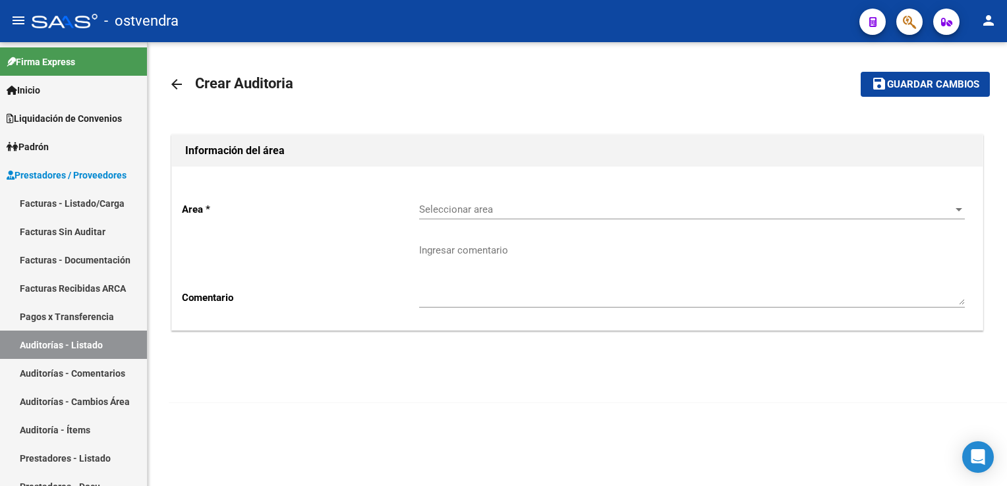
click at [174, 84] on mat-icon "arrow_back" at bounding box center [177, 84] width 16 height 16
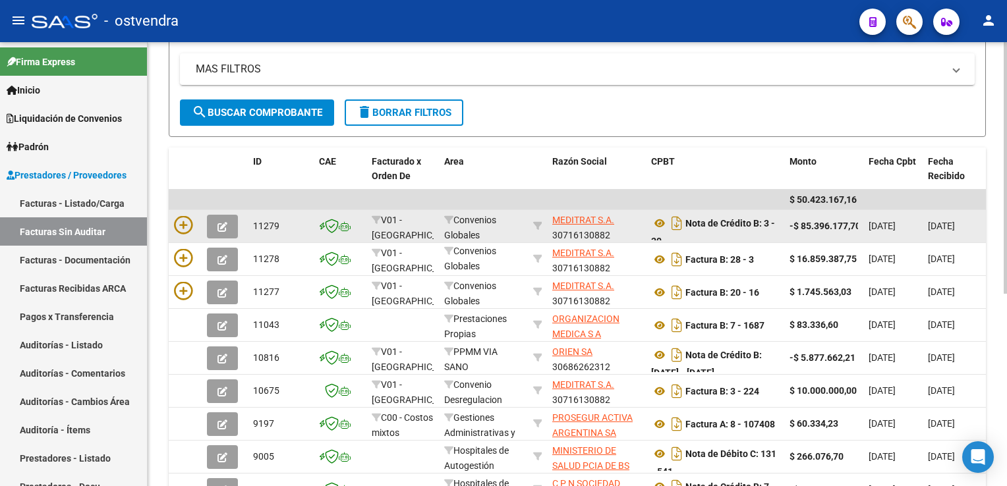
scroll to position [198, 0]
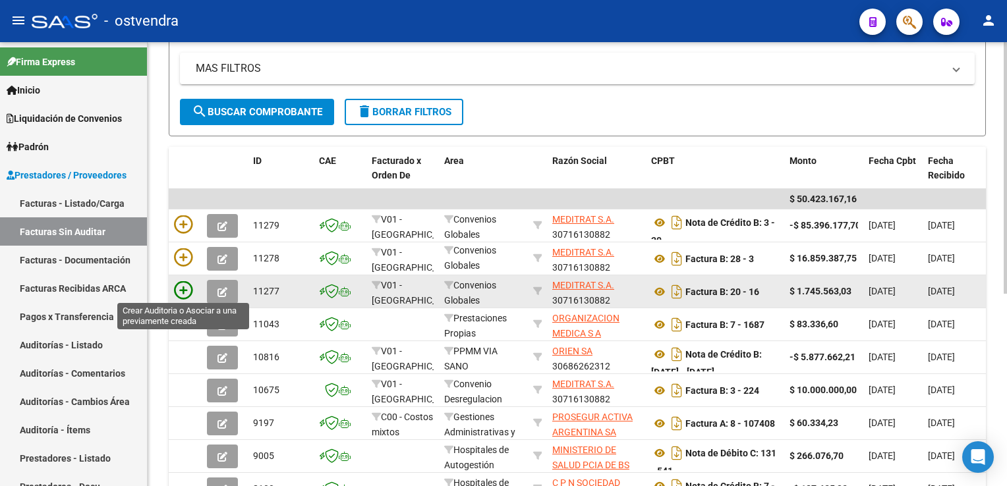
click at [177, 291] on icon at bounding box center [183, 290] width 18 height 18
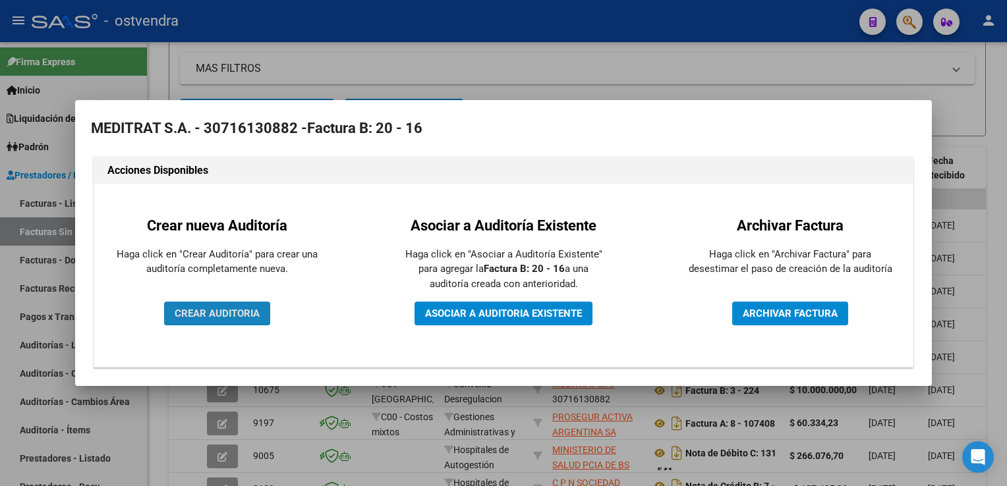
click at [233, 310] on span "CREAR AUDITORIA" at bounding box center [217, 314] width 85 height 12
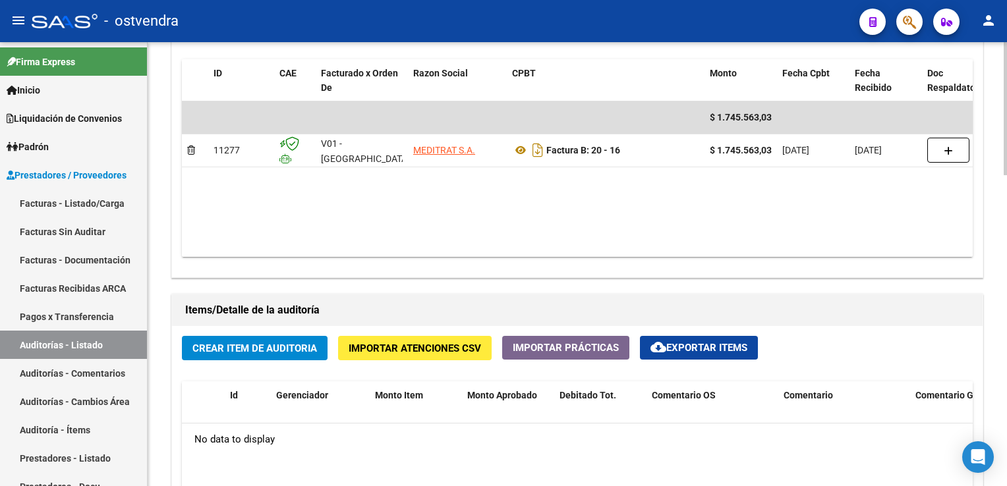
scroll to position [791, 0]
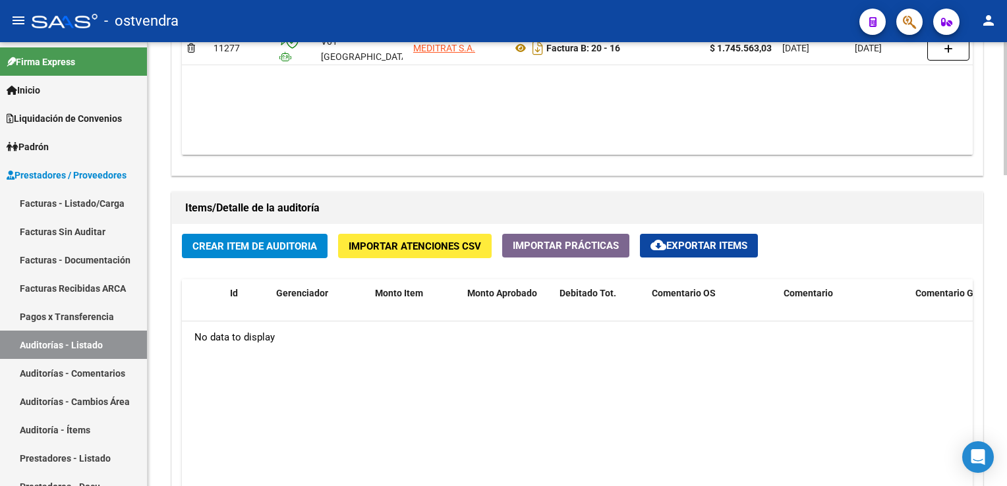
click at [261, 249] on span "Crear Item de Auditoria" at bounding box center [254, 246] width 125 height 12
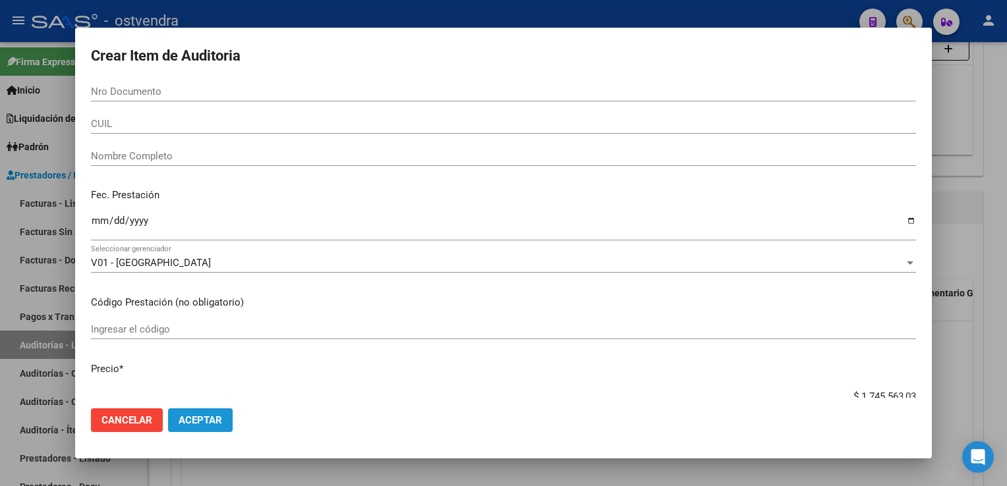
click at [200, 417] on span "Aceptar" at bounding box center [200, 420] width 43 height 12
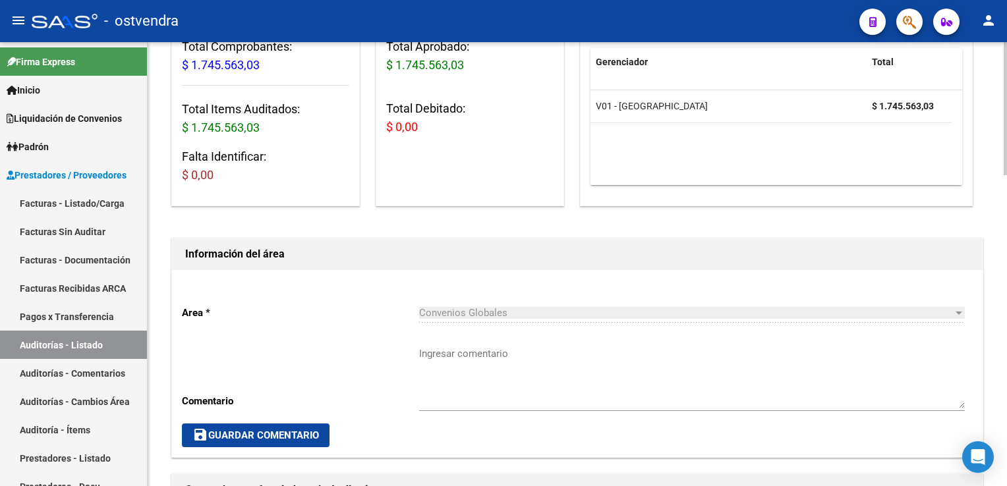
scroll to position [0, 0]
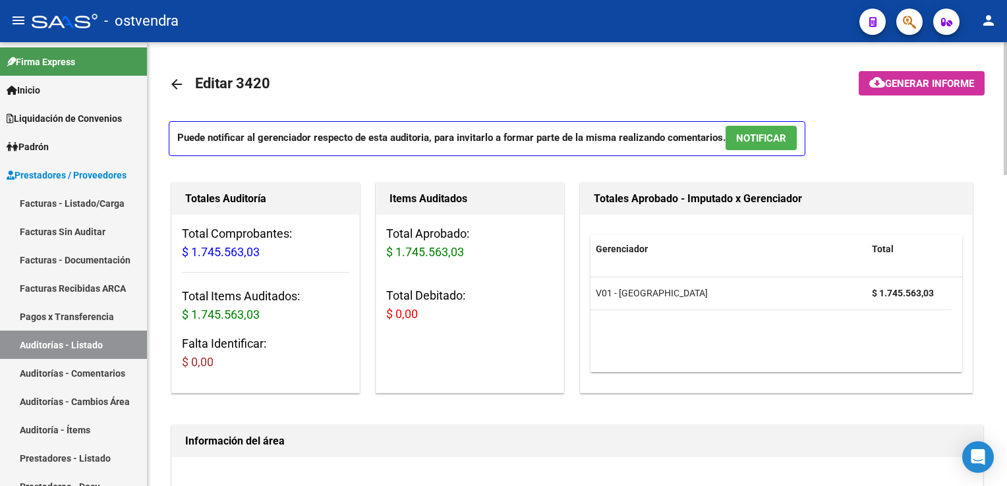
click at [176, 83] on mat-icon "arrow_back" at bounding box center [177, 84] width 16 height 16
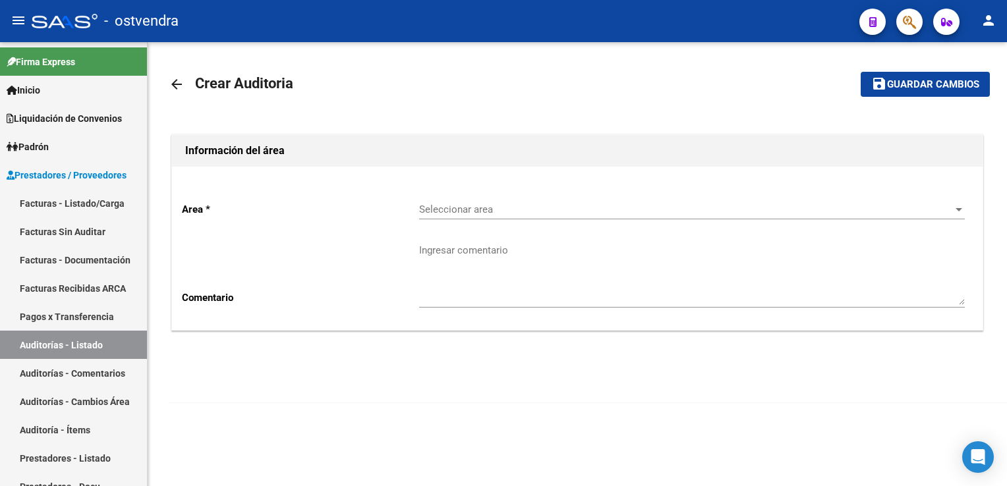
click at [179, 80] on mat-icon "arrow_back" at bounding box center [177, 84] width 16 height 16
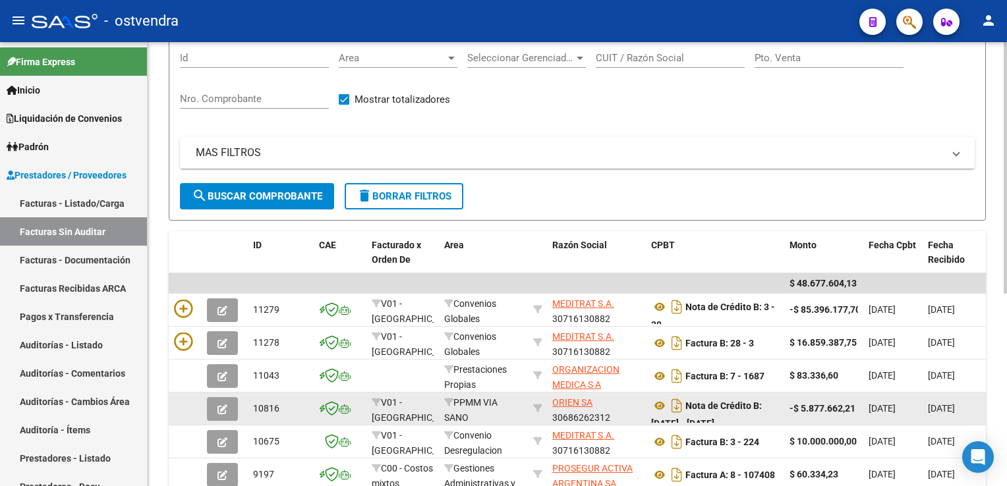
scroll to position [132, 0]
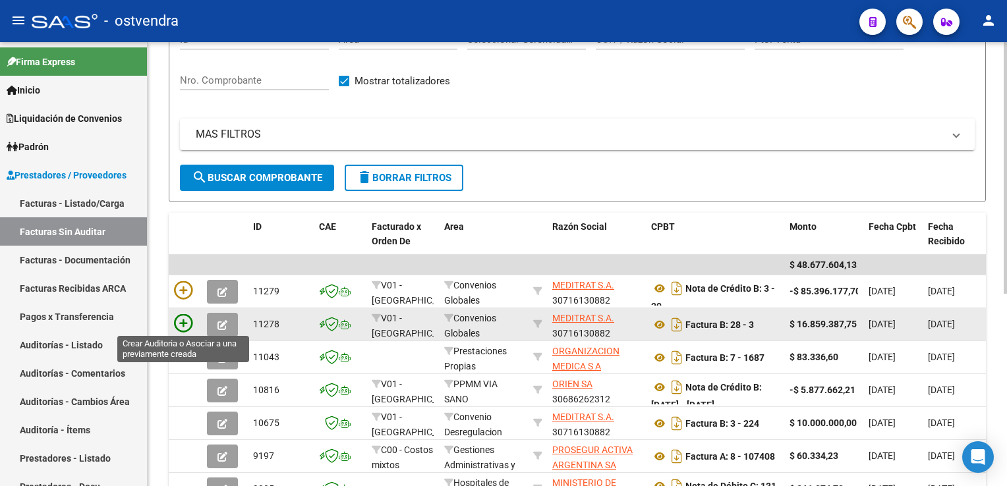
click at [186, 325] on icon at bounding box center [183, 323] width 18 height 18
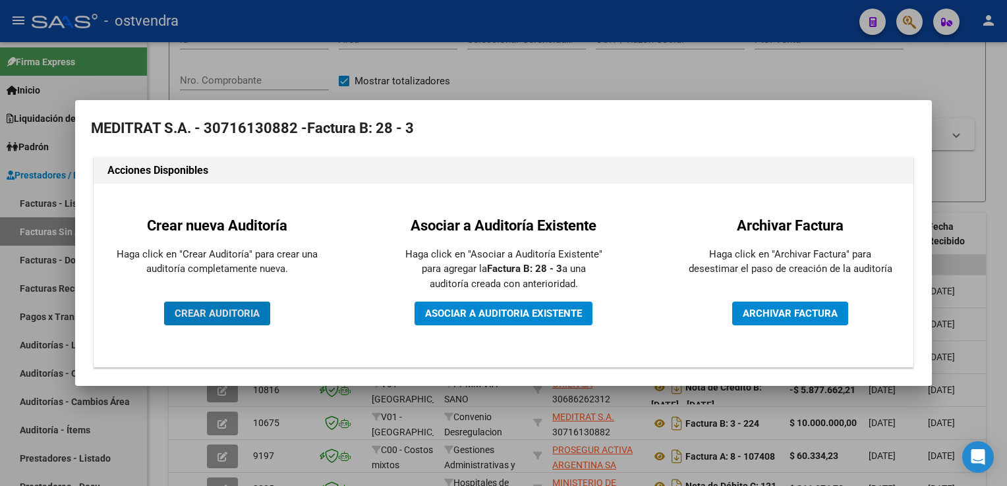
click at [232, 312] on span "CREAR AUDITORIA" at bounding box center [217, 314] width 85 height 12
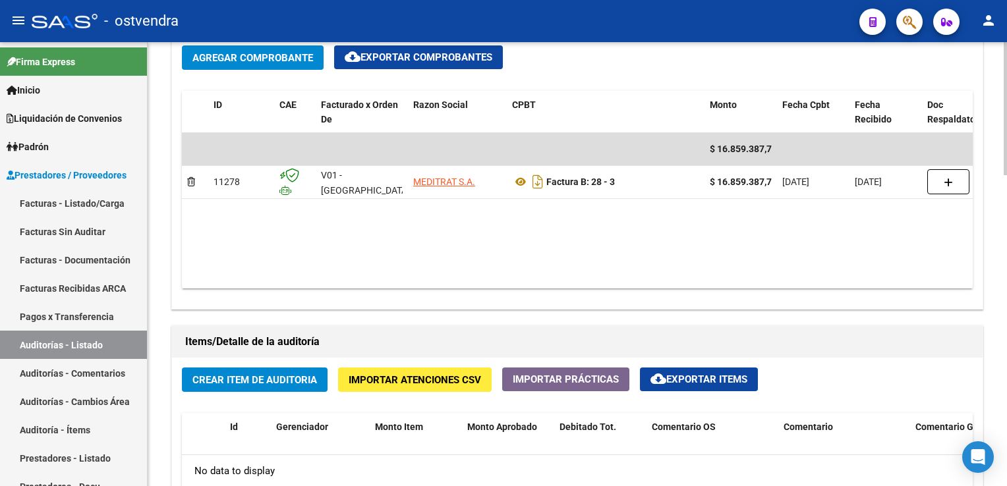
scroll to position [659, 0]
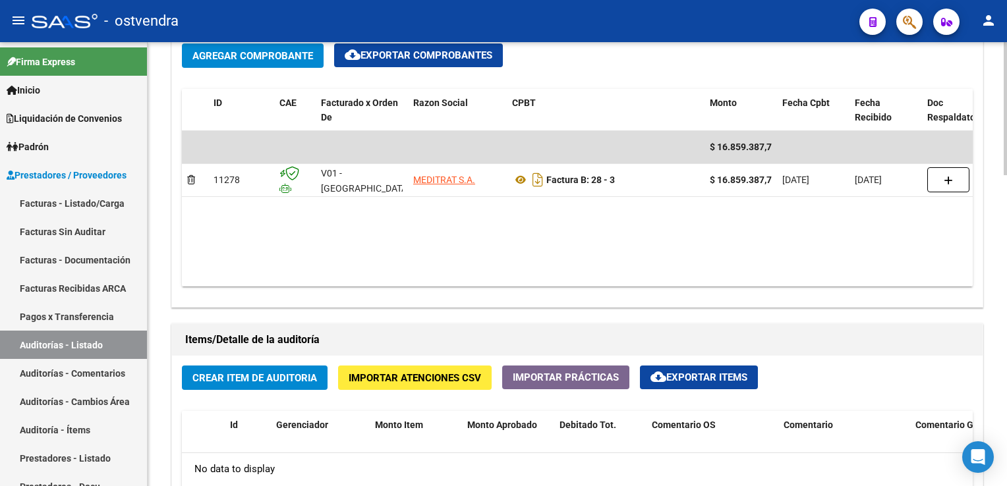
click at [240, 368] on button "Crear Item de Auditoria" at bounding box center [255, 378] width 146 height 24
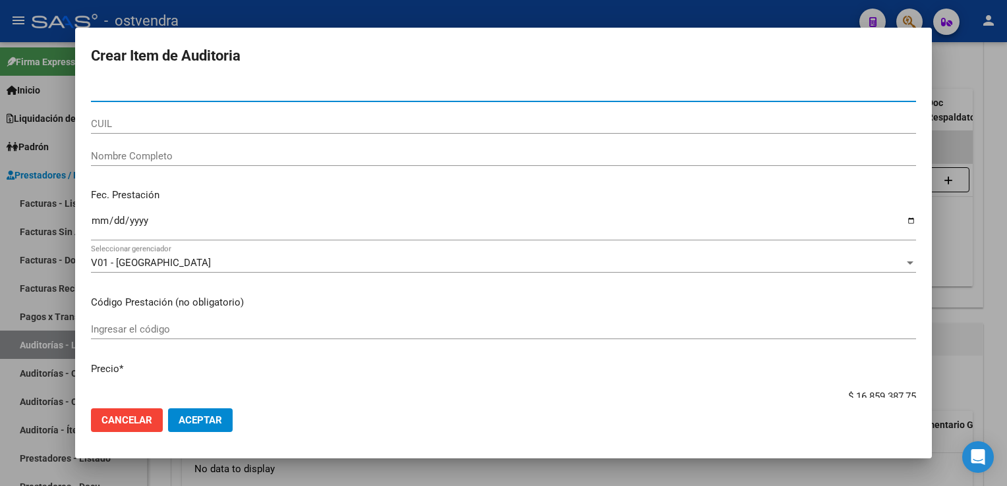
click at [196, 426] on span "Aceptar" at bounding box center [200, 420] width 43 height 12
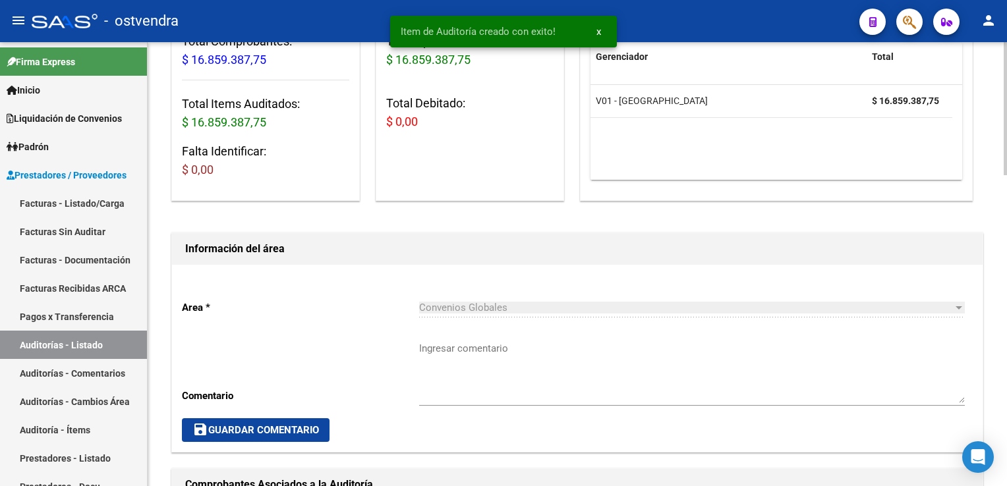
scroll to position [0, 0]
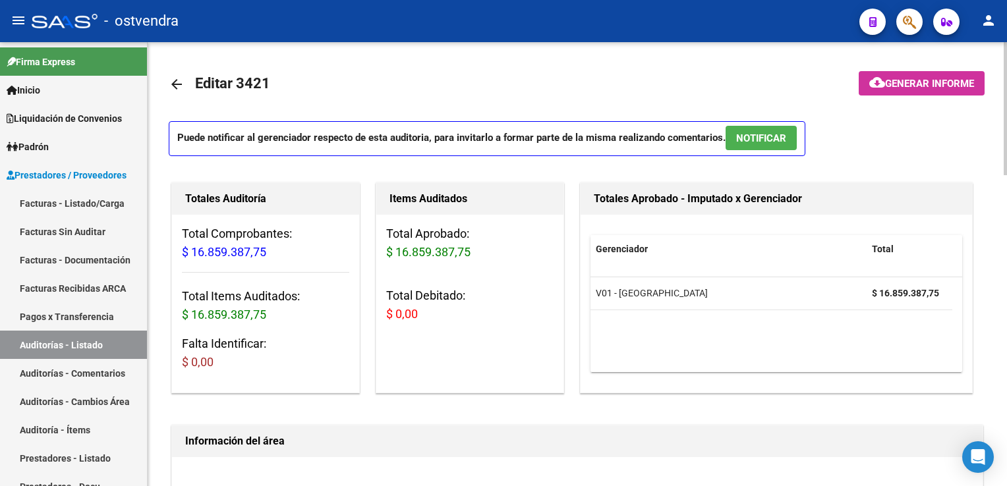
click at [181, 84] on mat-icon "arrow_back" at bounding box center [177, 84] width 16 height 16
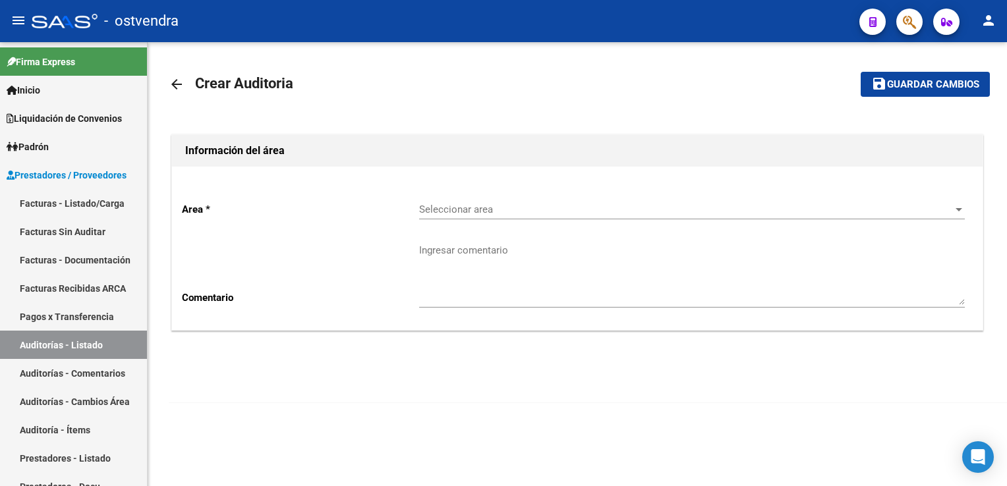
click at [173, 88] on mat-icon "arrow_back" at bounding box center [177, 84] width 16 height 16
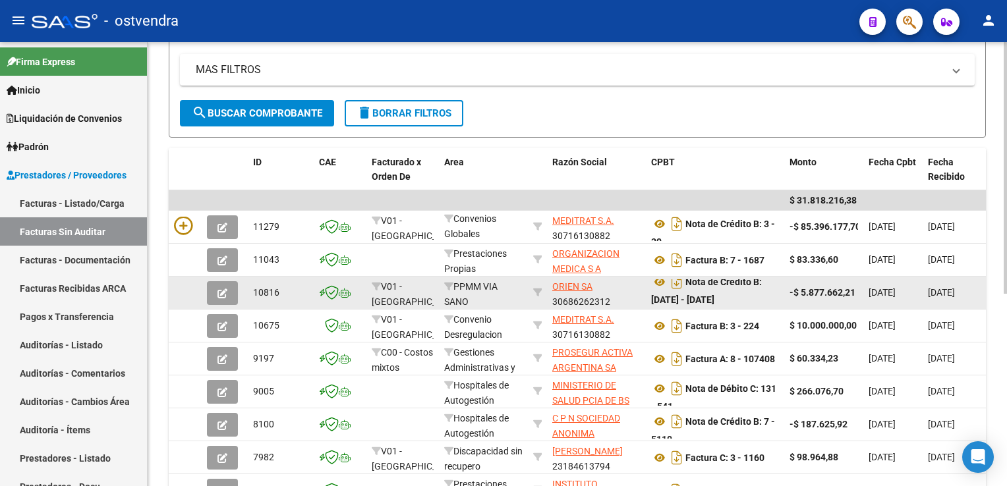
scroll to position [198, 0]
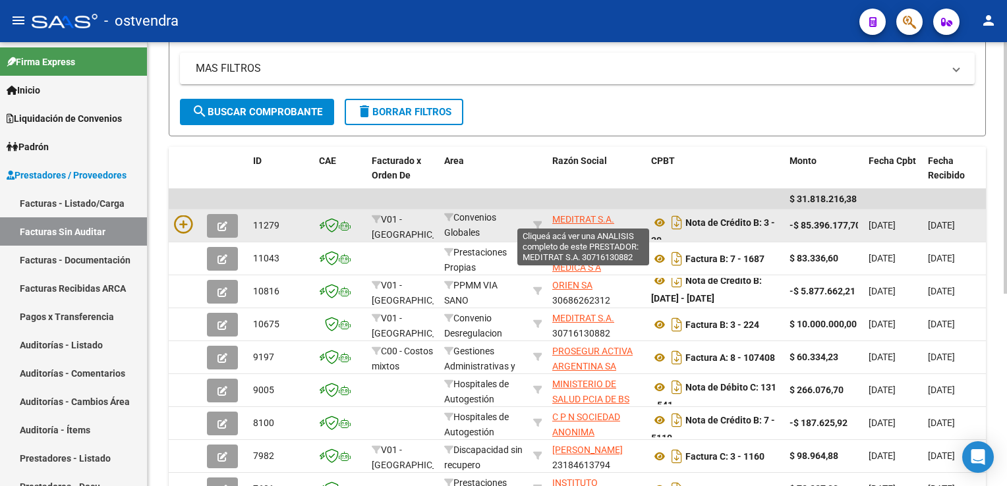
click at [573, 214] on span "MEDITRAT S.A." at bounding box center [583, 219] width 62 height 11
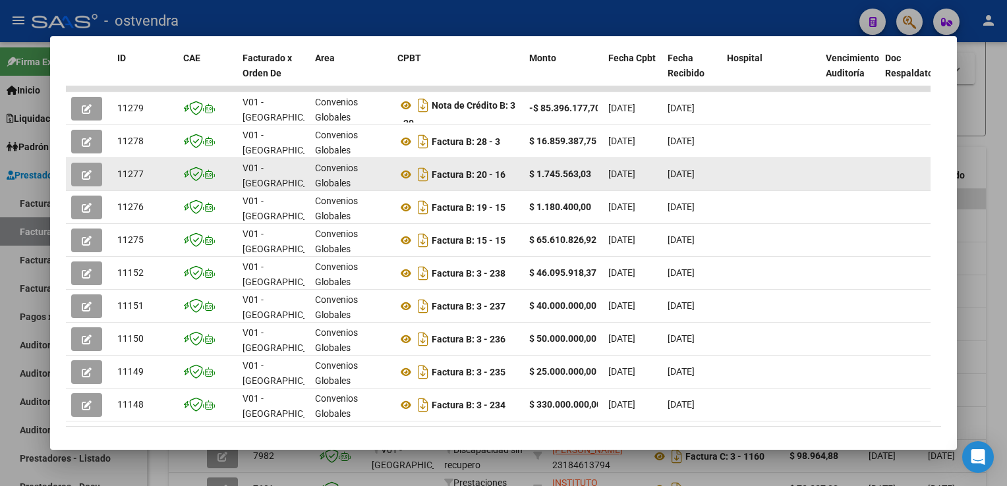
scroll to position [329, 0]
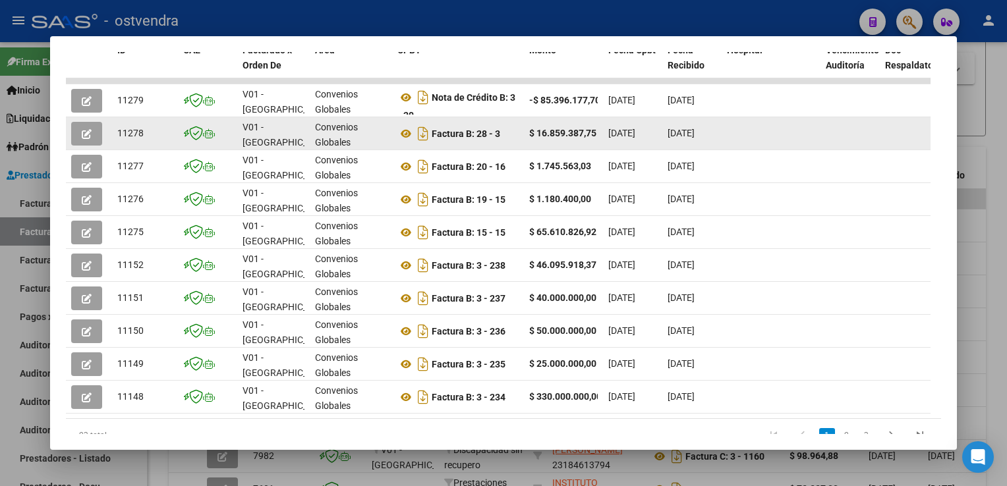
click at [84, 134] on icon "button" at bounding box center [87, 134] width 10 height 10
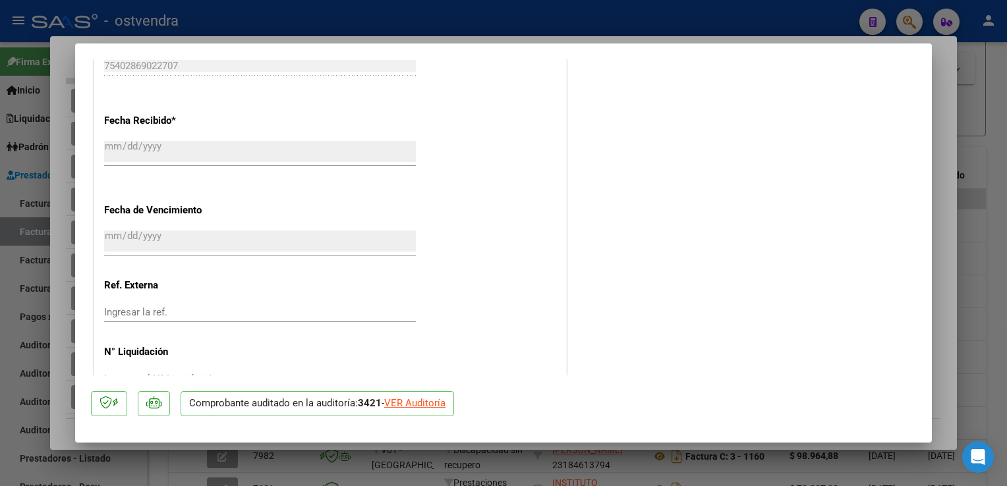
scroll to position [829, 0]
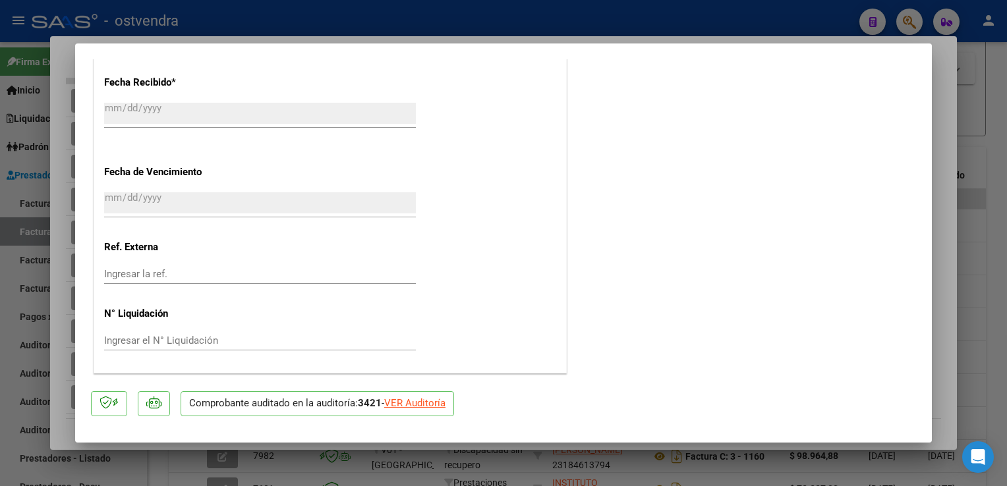
click at [982, 132] on div at bounding box center [503, 243] width 1007 height 486
type input "$ 0,00"
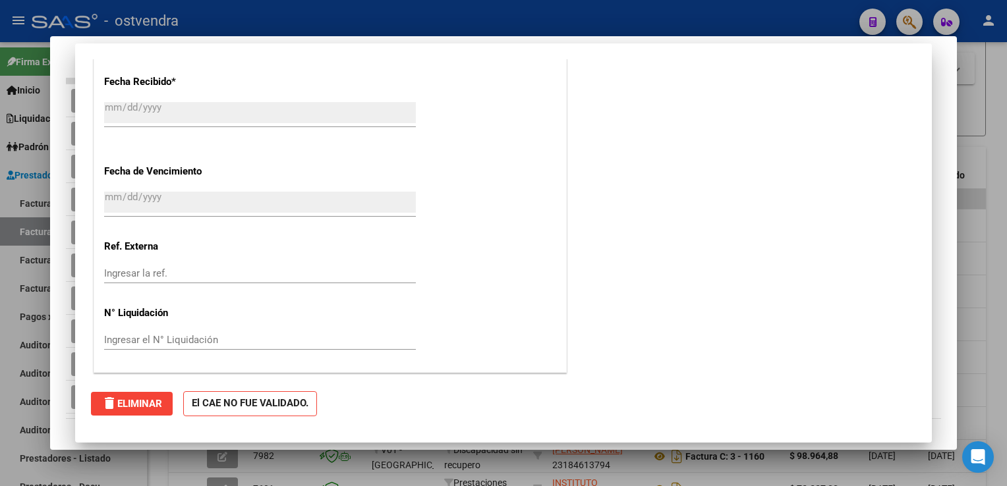
scroll to position [819, 0]
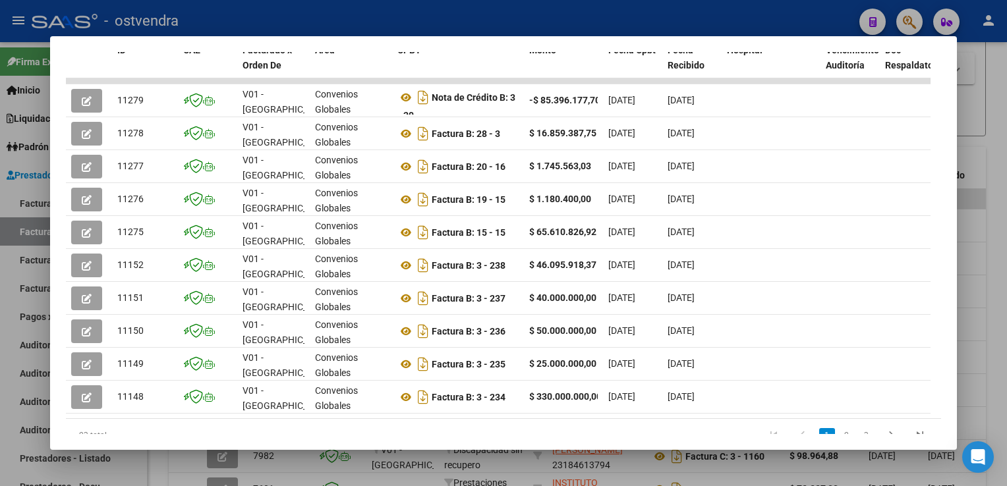
click at [990, 117] on div at bounding box center [503, 243] width 1007 height 486
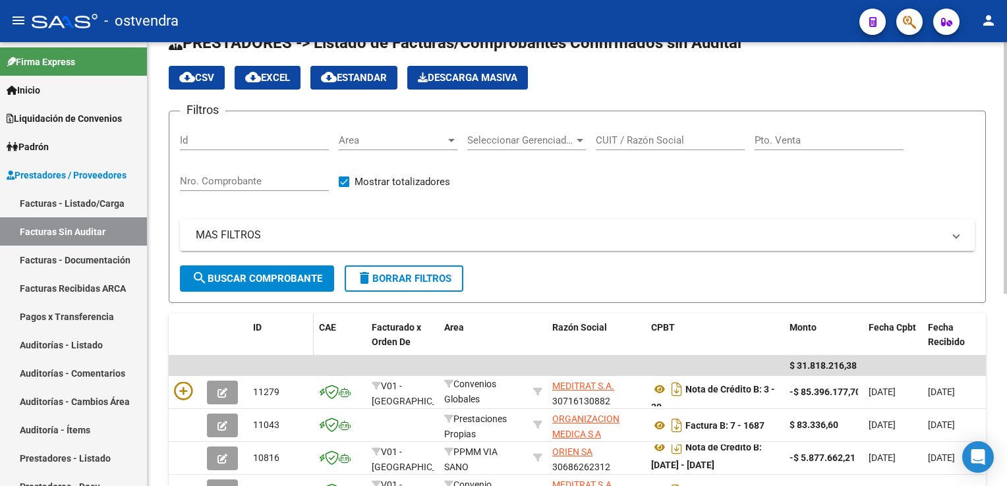
scroll to position [0, 0]
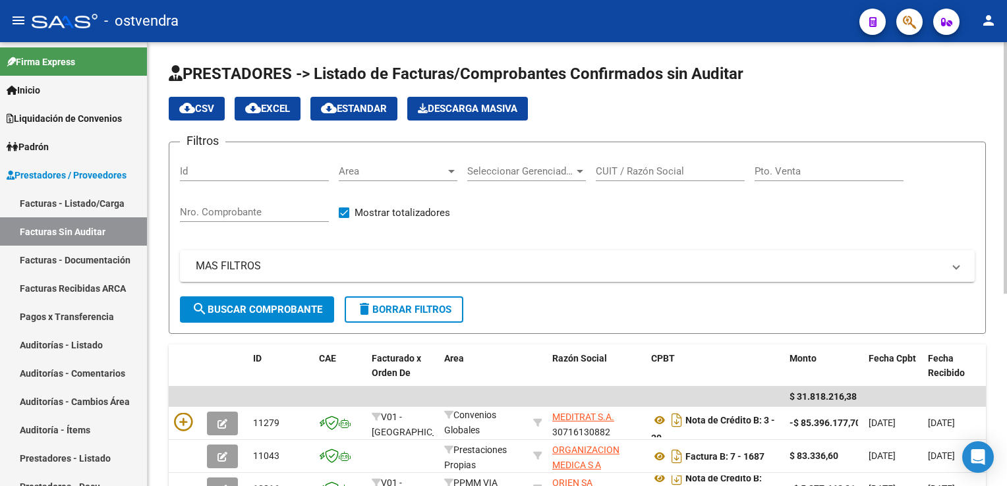
click at [468, 107] on span "Descarga Masiva" at bounding box center [467, 109] width 99 height 12
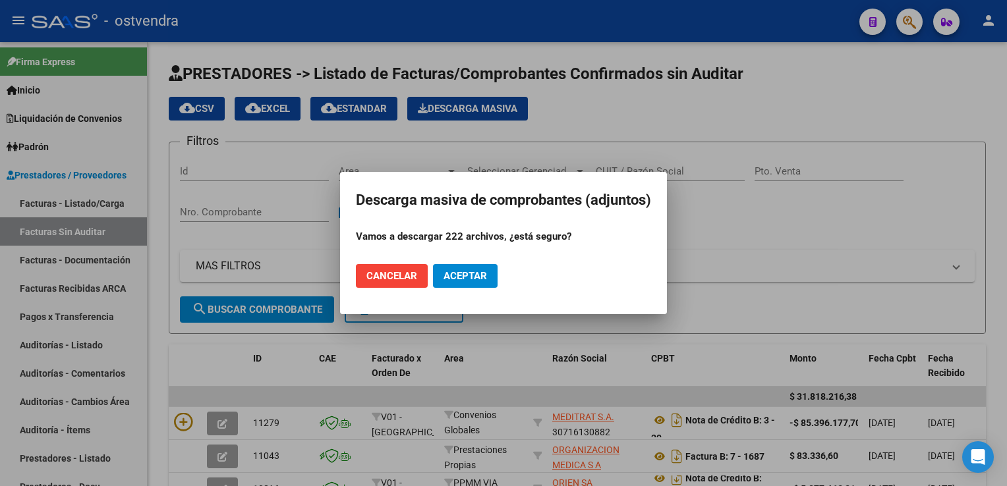
drag, startPoint x: 397, startPoint y: 279, endPoint x: 383, endPoint y: 284, distance: 14.6
click at [397, 279] on span "Cancelar" at bounding box center [391, 276] width 51 height 12
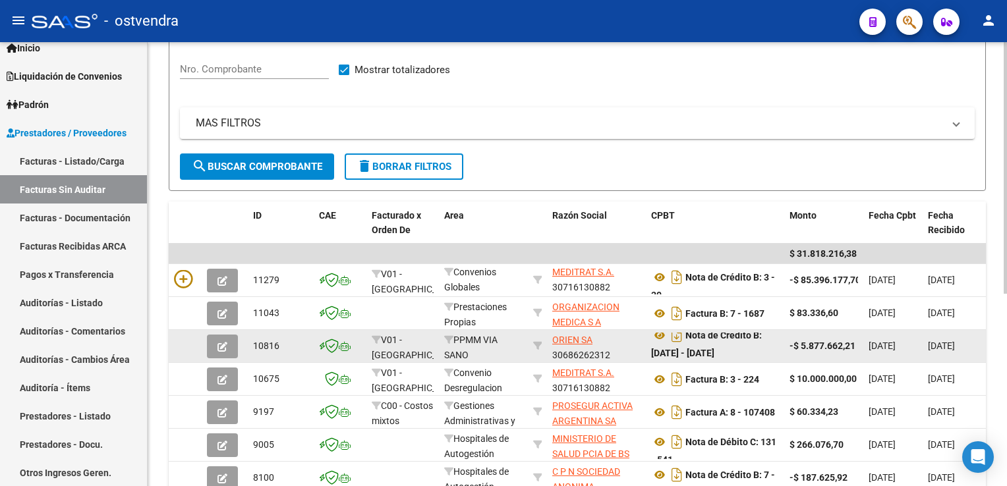
scroll to position [198, 0]
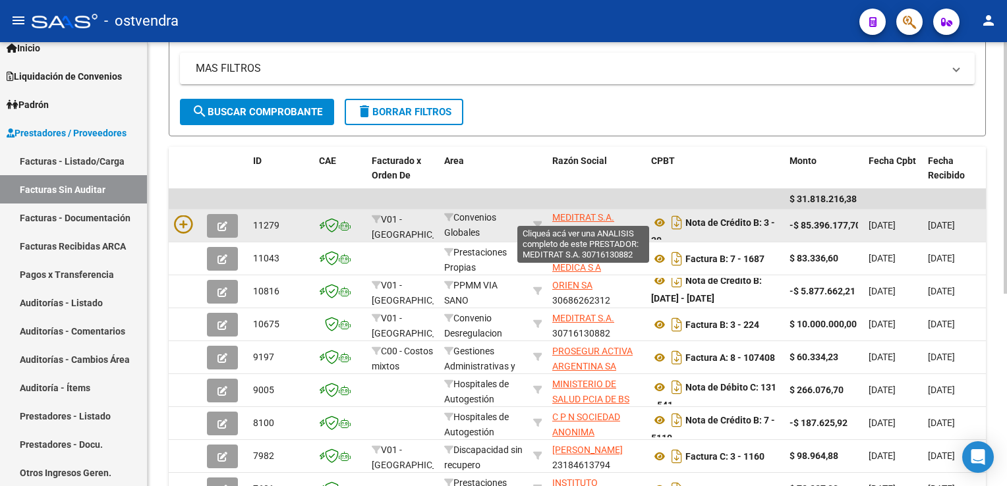
click at [579, 212] on span "MEDITRAT S.A." at bounding box center [583, 217] width 62 height 11
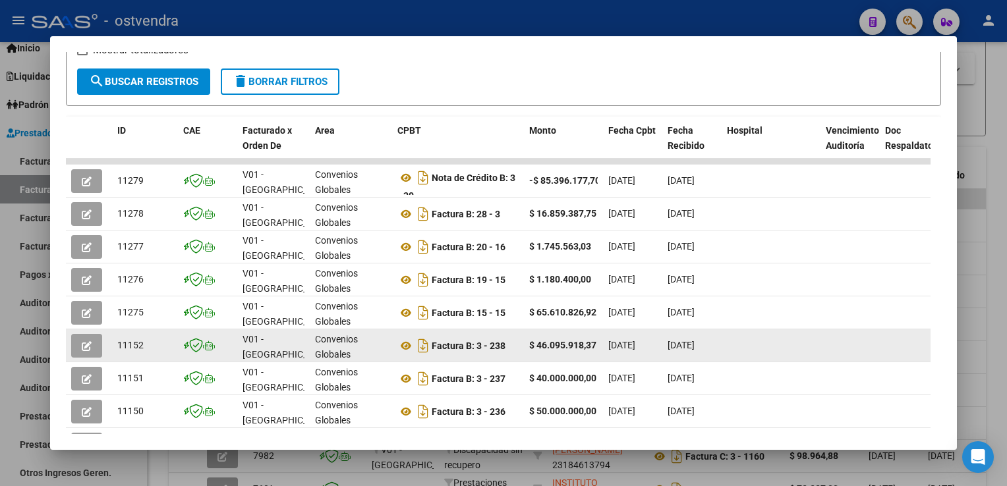
scroll to position [381, 0]
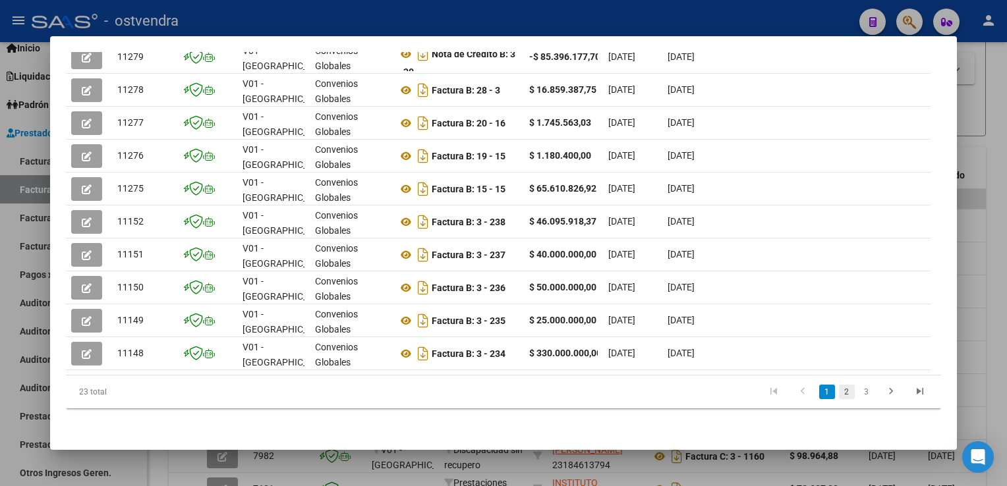
click at [841, 391] on link "2" at bounding box center [847, 392] width 16 height 14
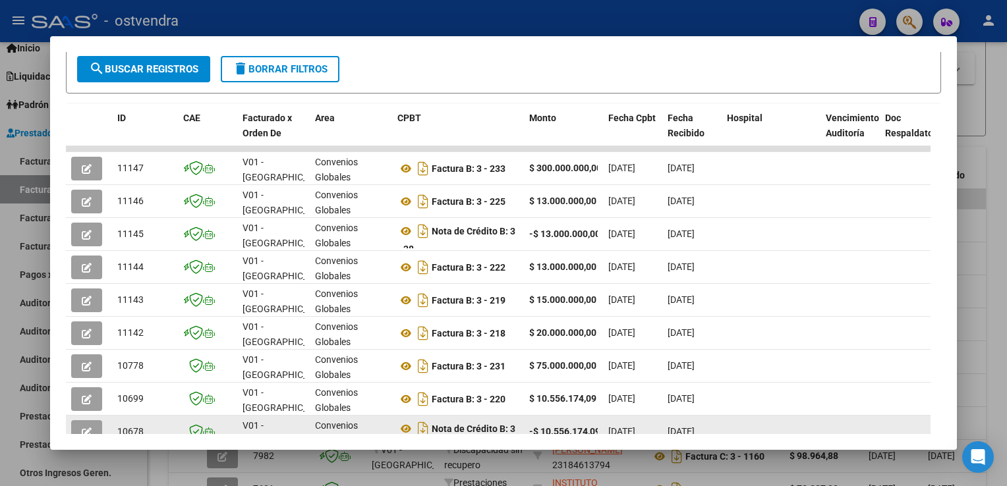
scroll to position [249, 0]
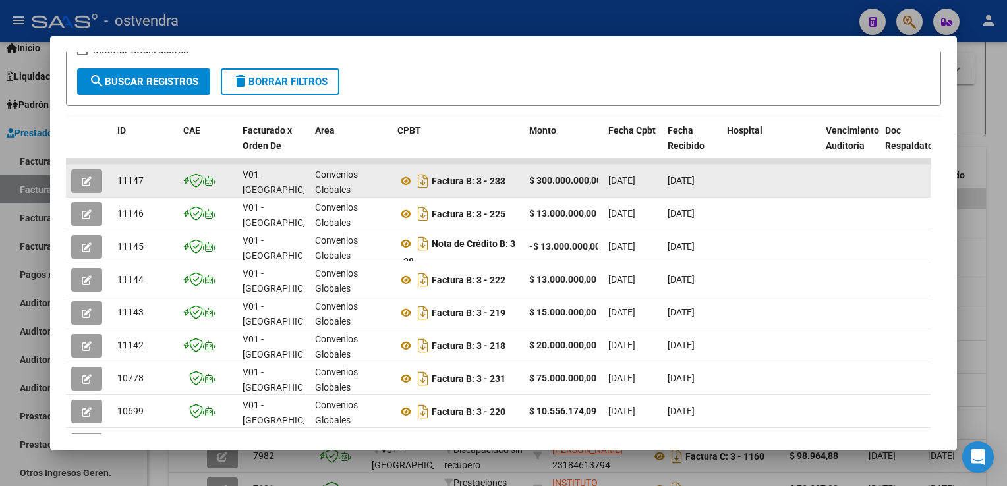
click at [87, 183] on icon "button" at bounding box center [87, 182] width 10 height 10
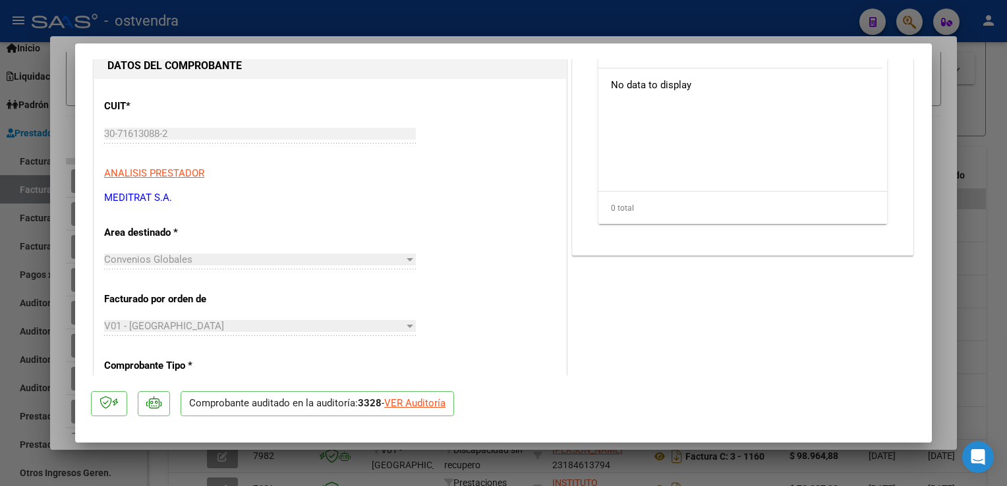
scroll to position [264, 0]
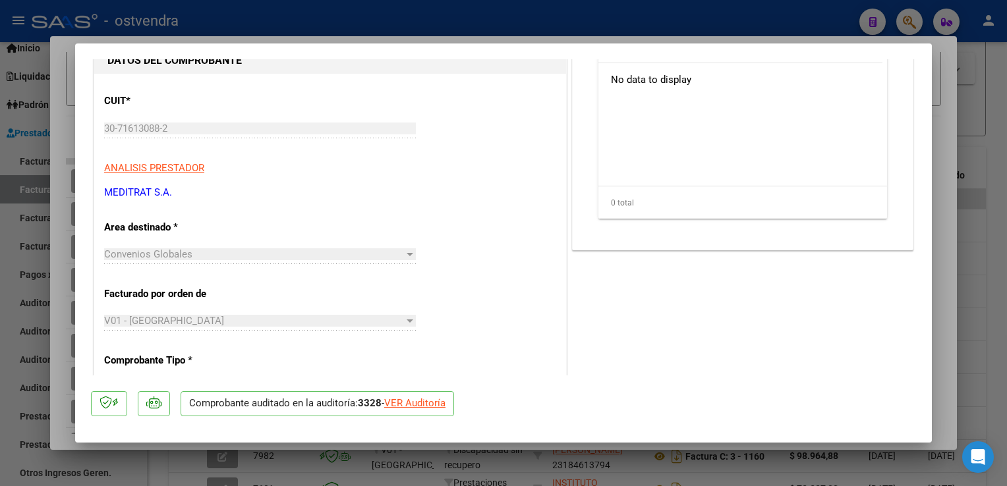
click at [412, 401] on div "VER Auditoría" at bounding box center [414, 403] width 61 height 15
type input "$ 0,00"
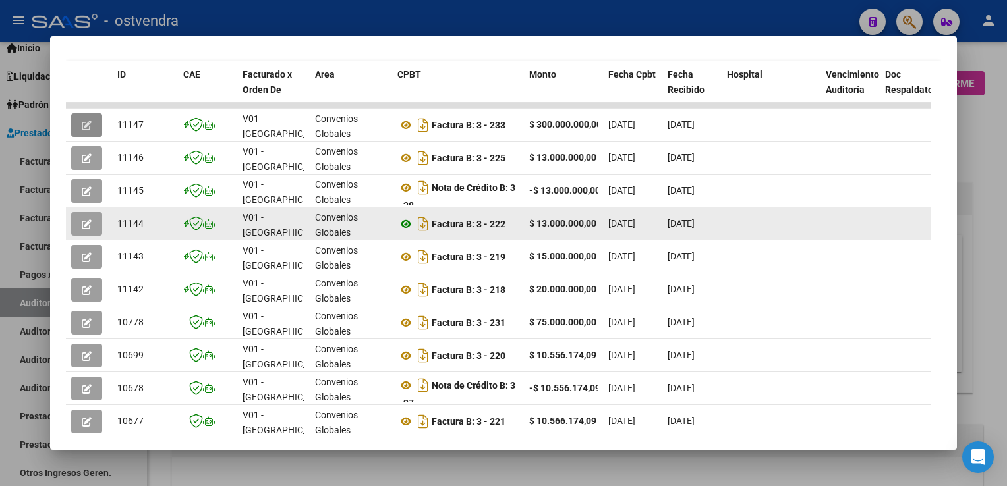
scroll to position [315, 0]
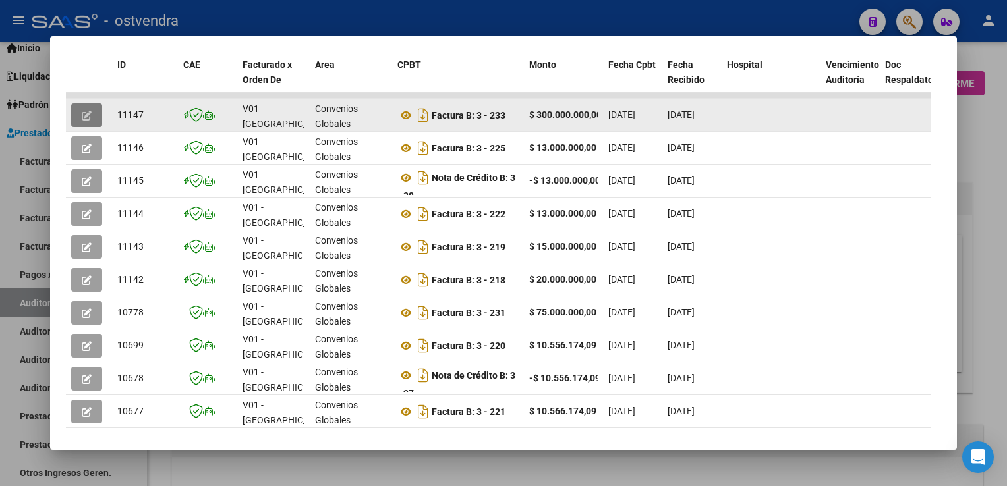
click at [81, 113] on button "button" at bounding box center [86, 115] width 31 height 24
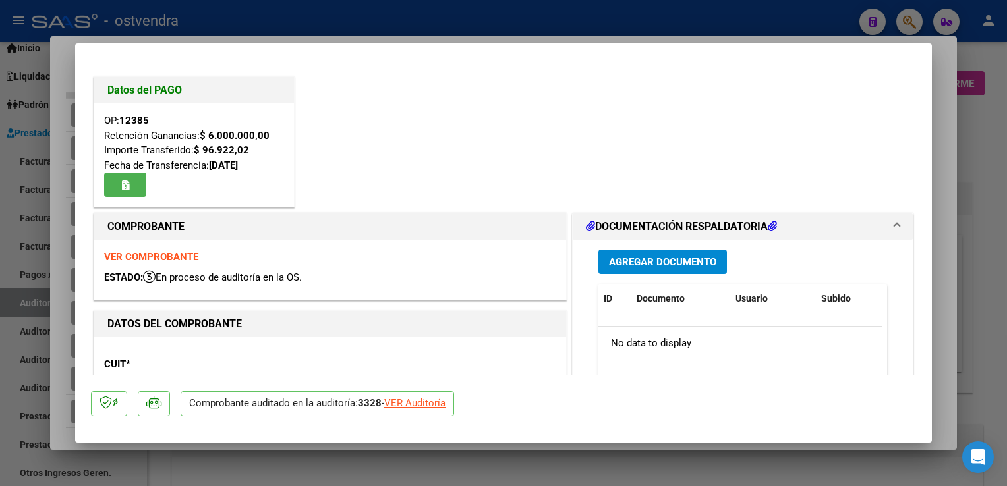
click at [424, 406] on div "VER Auditoría" at bounding box center [414, 403] width 61 height 15
type input "$ 0,00"
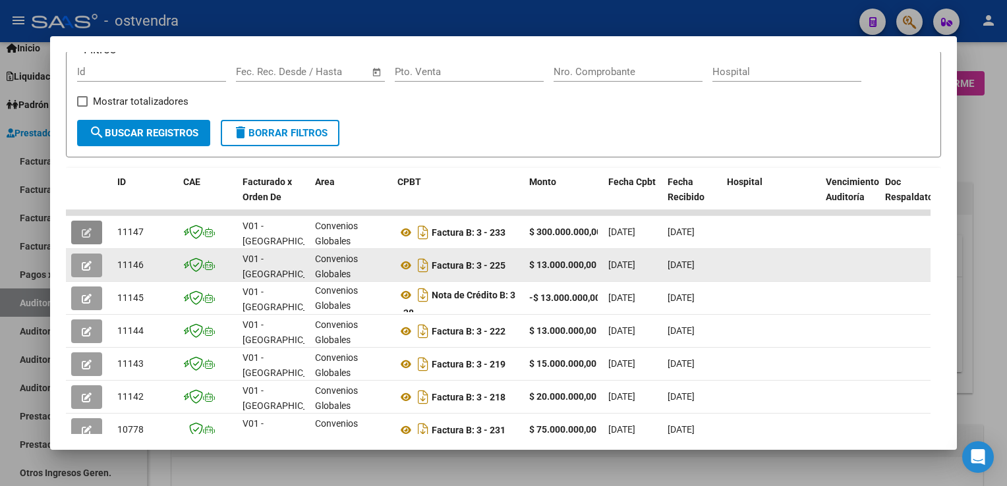
scroll to position [2, 0]
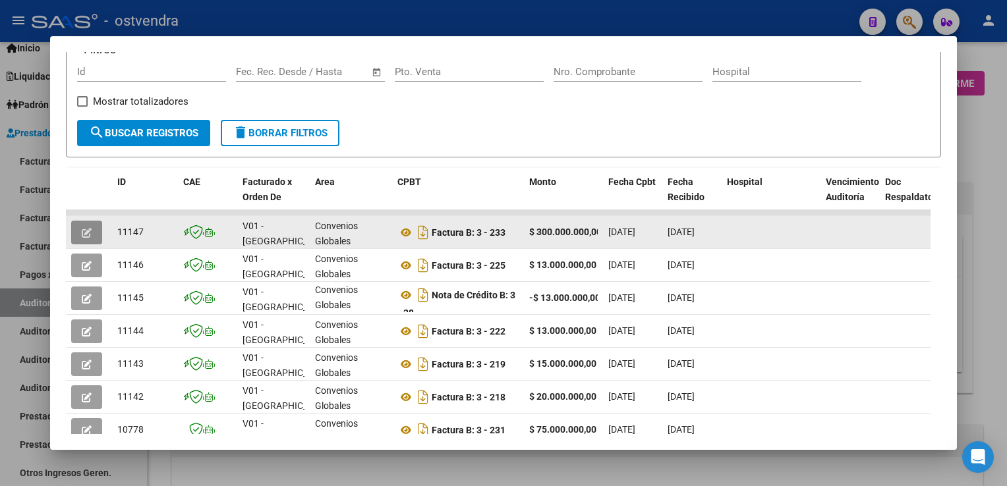
click at [690, 236] on span "[DATE]" at bounding box center [680, 232] width 27 height 11
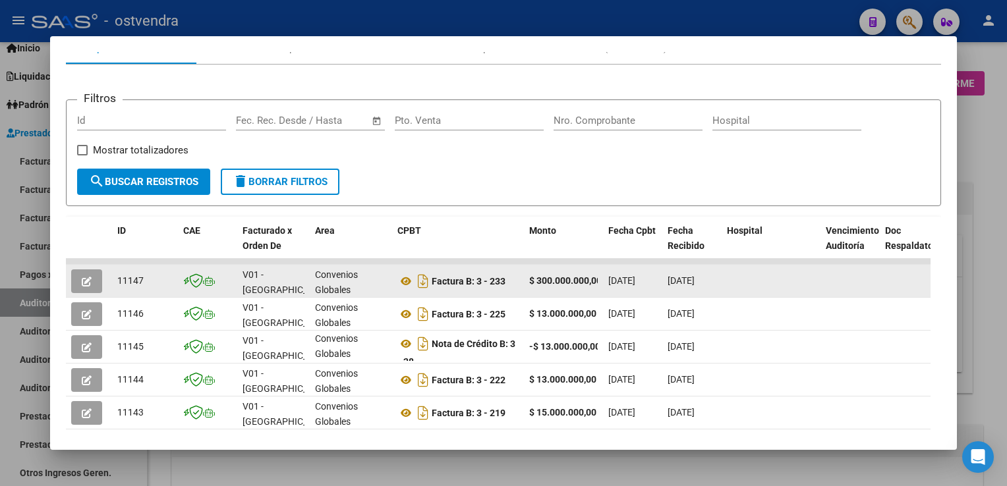
scroll to position [0, 0]
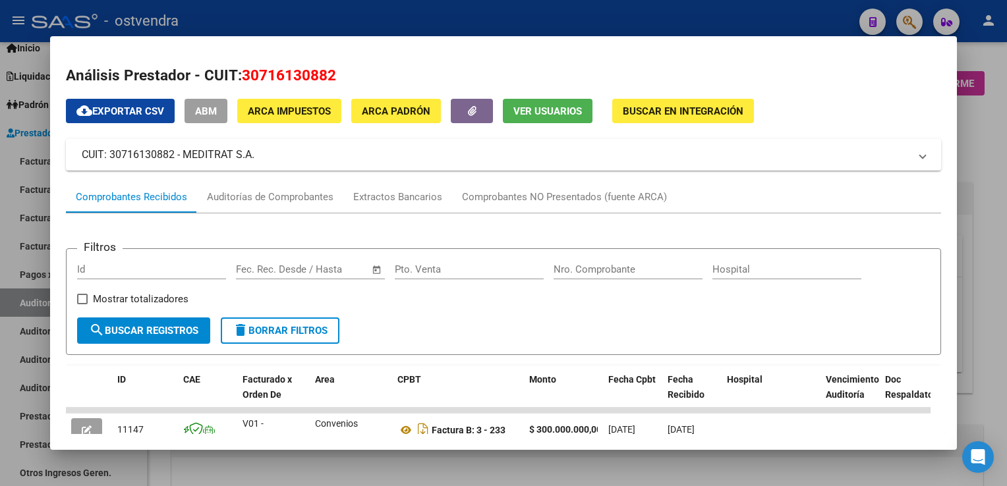
click at [980, 123] on div at bounding box center [503, 243] width 1007 height 486
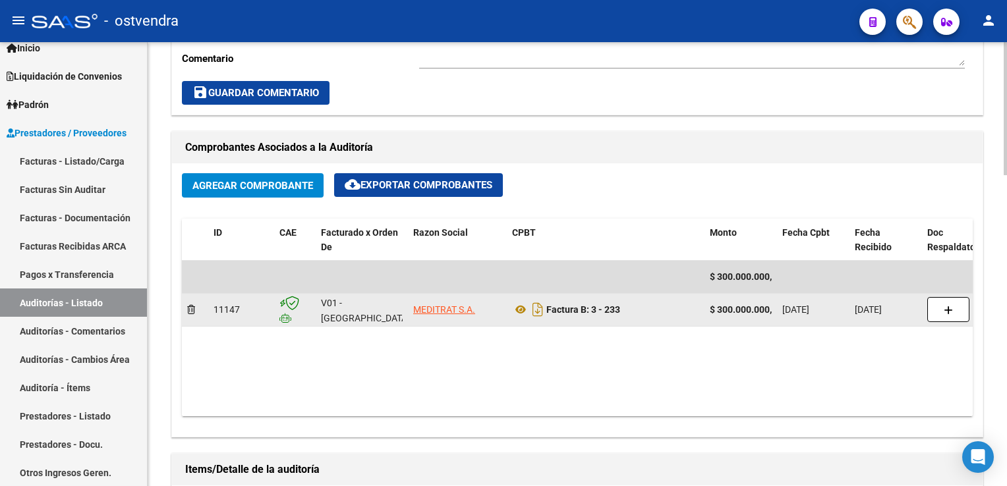
scroll to position [527, 0]
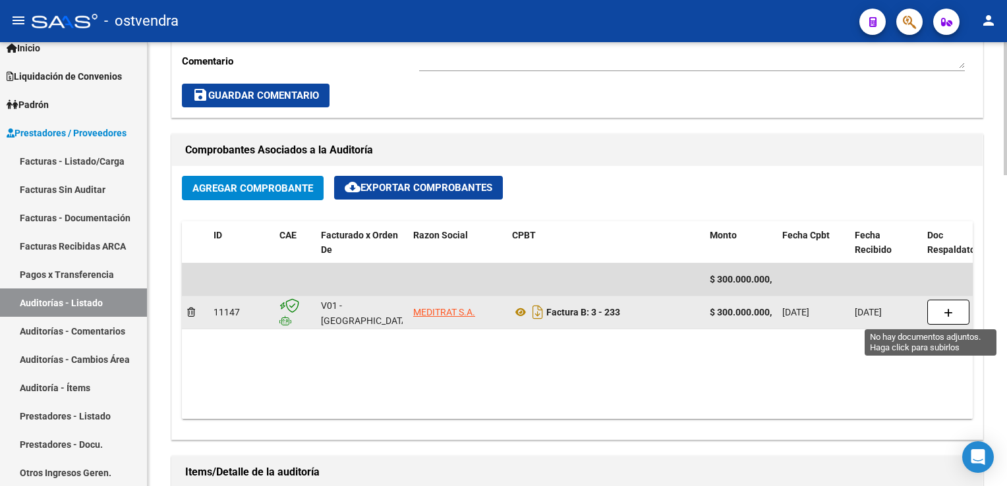
click at [950, 318] on button "button" at bounding box center [948, 312] width 42 height 25
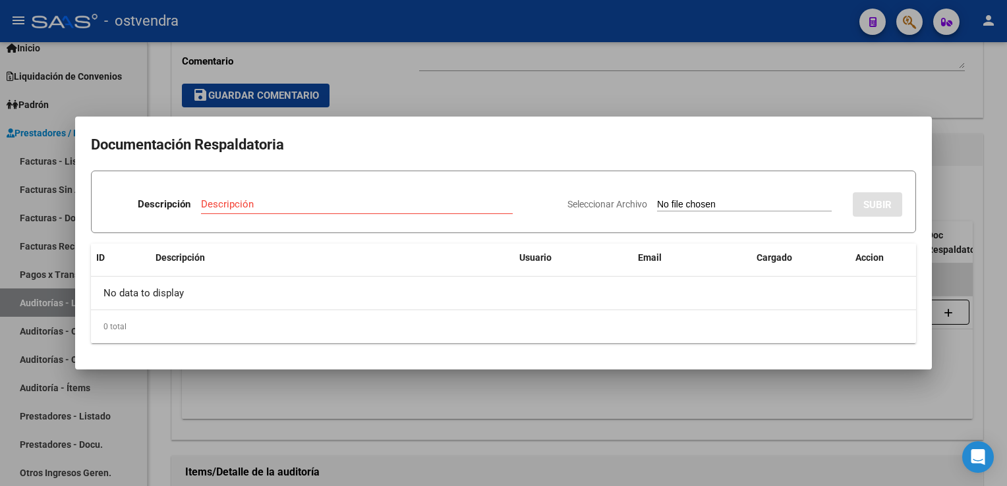
click at [747, 206] on input "Seleccionar Archivo" at bounding box center [744, 205] width 175 height 13
click at [766, 91] on div at bounding box center [503, 243] width 1007 height 486
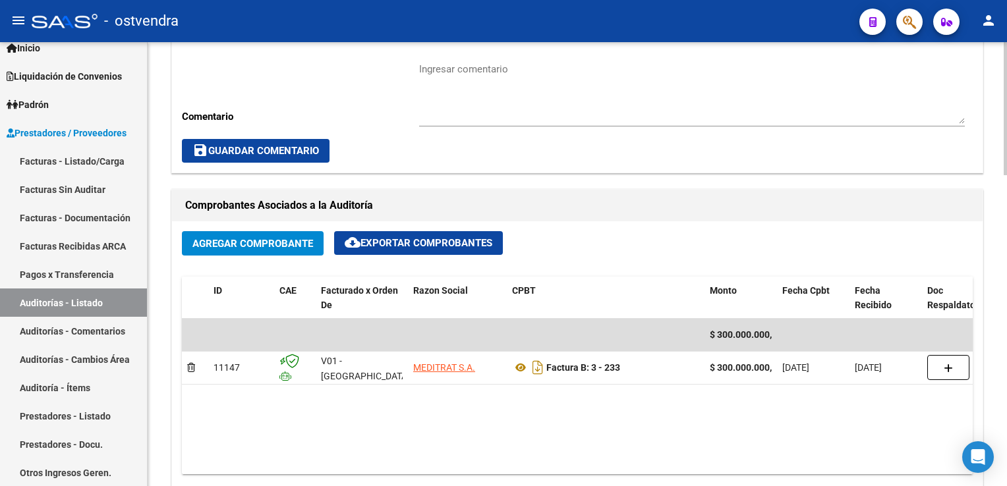
scroll to position [461, 0]
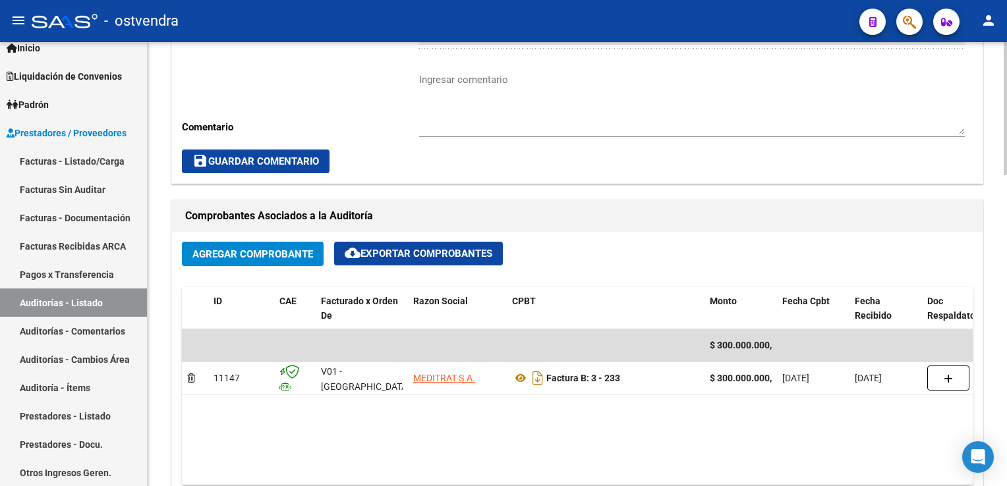
click at [212, 256] on span "Agregar Comprobante" at bounding box center [252, 254] width 121 height 12
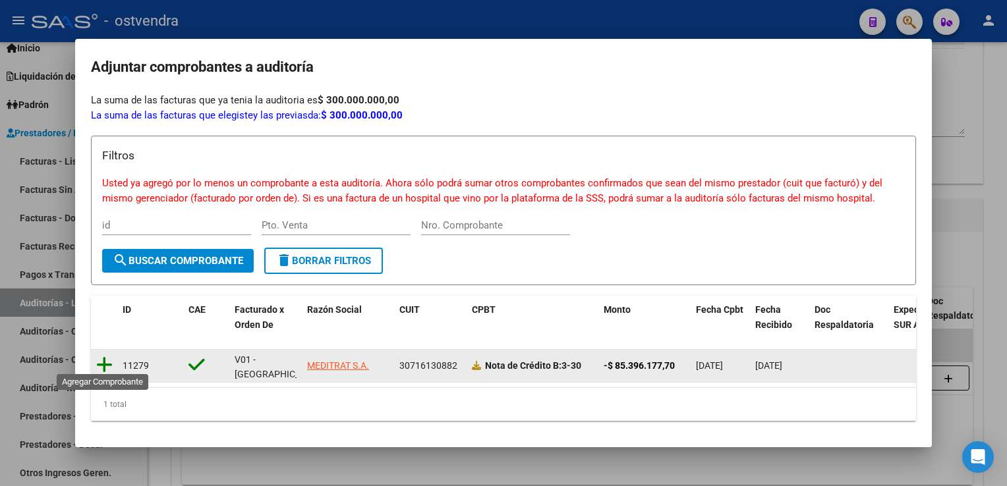
click at [106, 360] on icon at bounding box center [104, 365] width 16 height 18
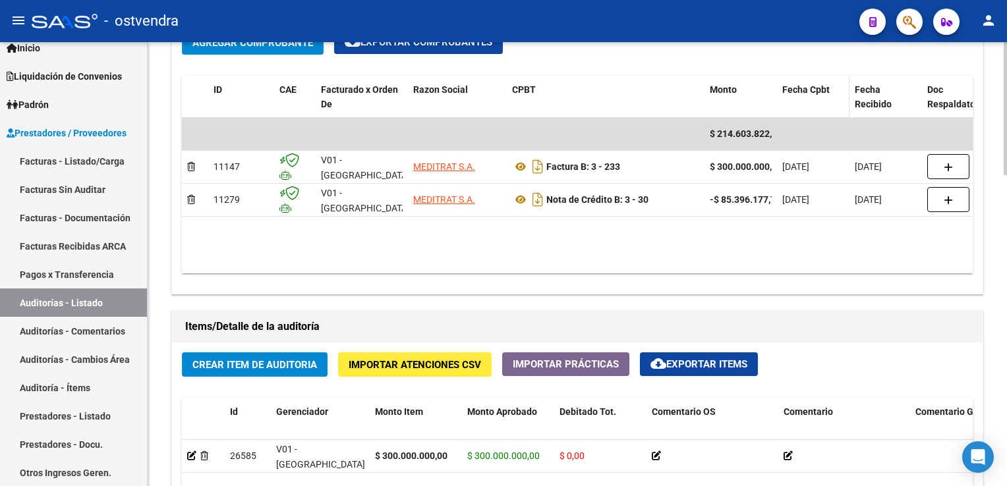
scroll to position [708, 0]
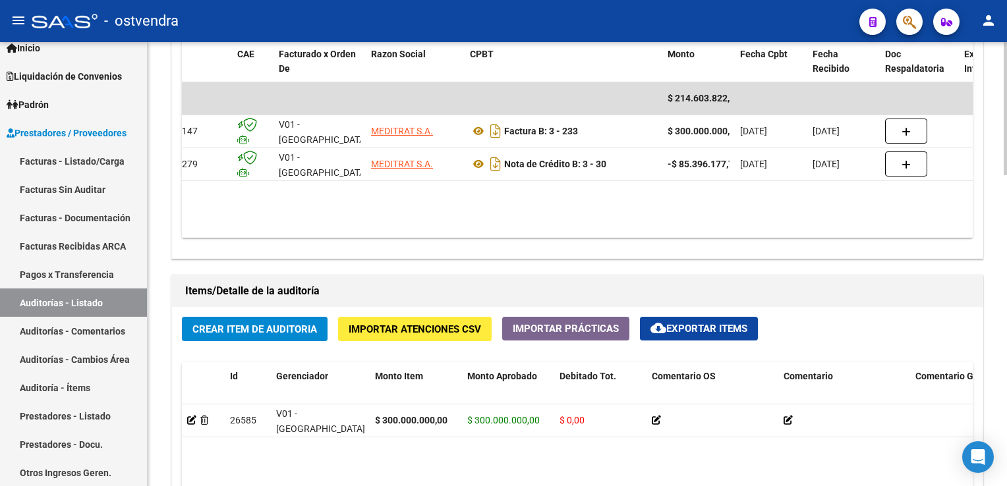
scroll to position [0, 0]
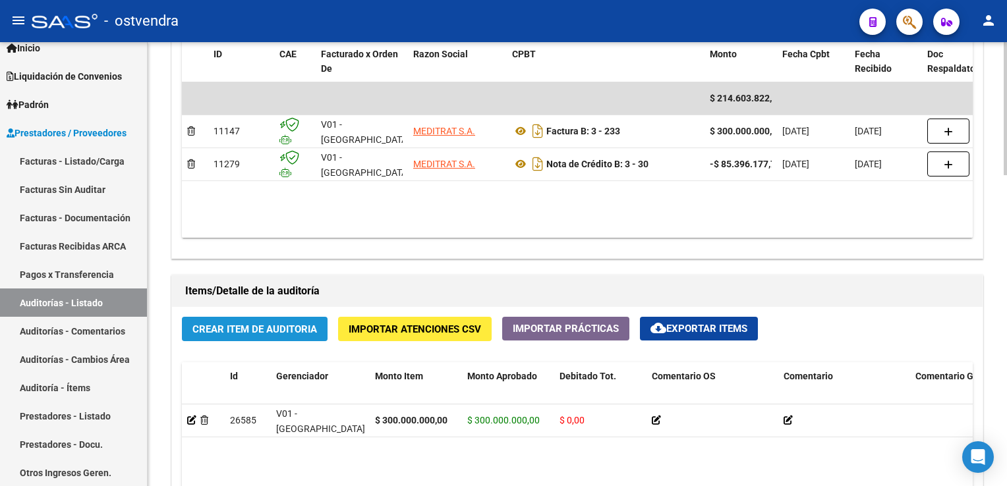
click at [224, 331] on span "Crear Item de Auditoria" at bounding box center [254, 329] width 125 height 12
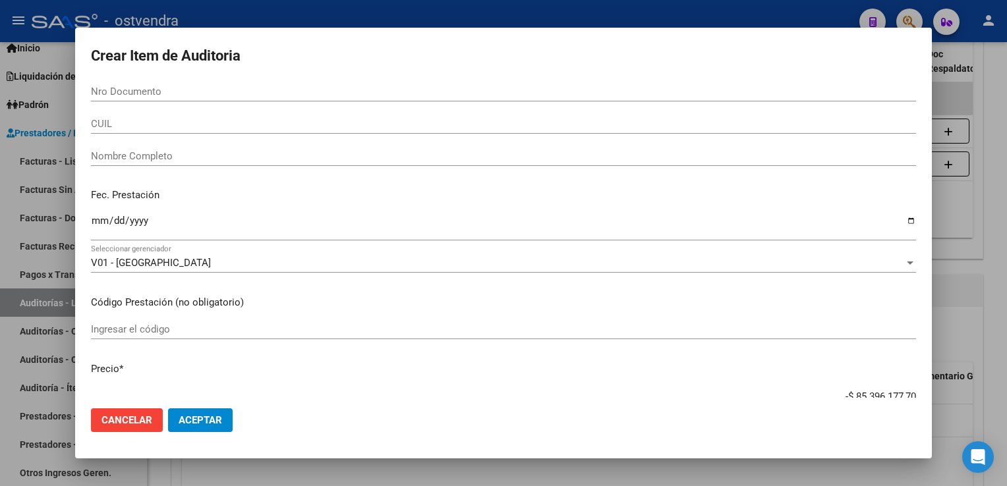
drag, startPoint x: 983, startPoint y: 286, endPoint x: 992, endPoint y: 287, distance: 8.6
click at [983, 287] on div at bounding box center [503, 243] width 1007 height 486
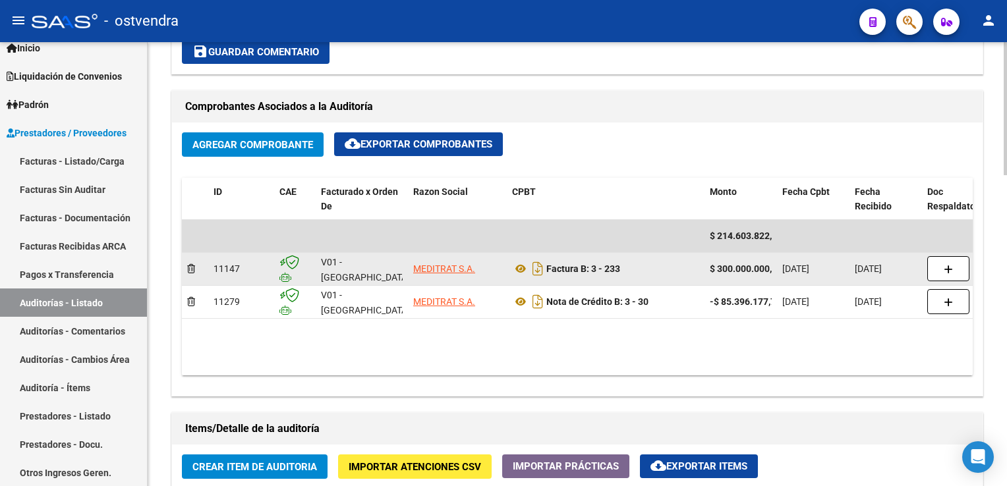
scroll to position [576, 0]
